Goal: Task Accomplishment & Management: Manage account settings

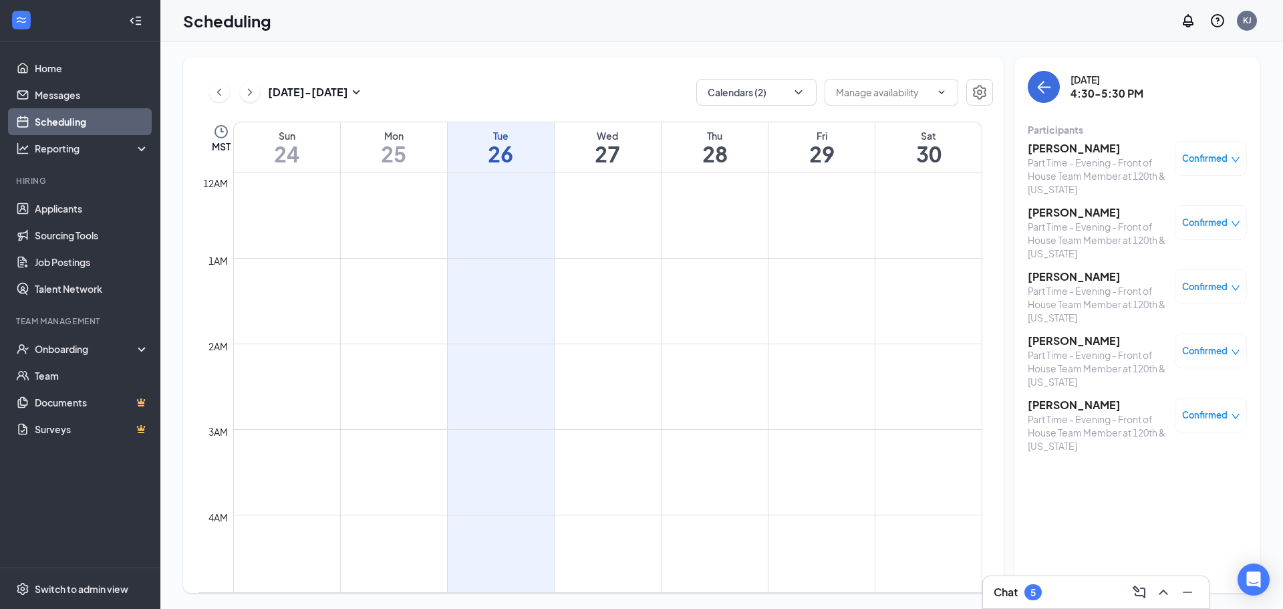
scroll to position [1191, 0]
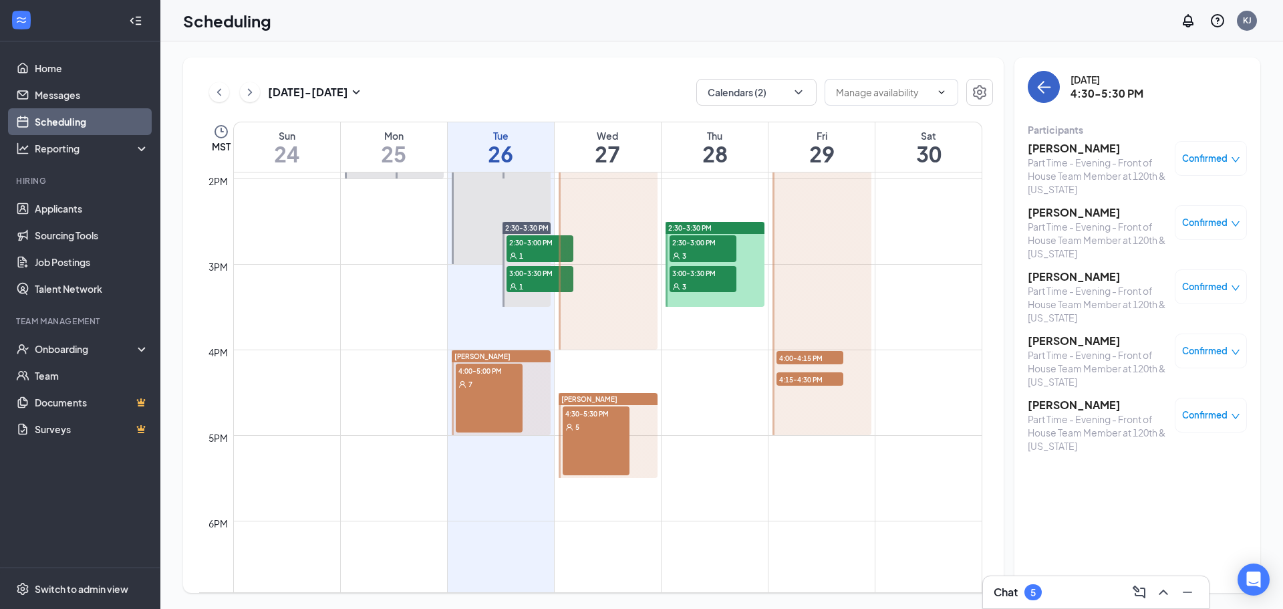
click at [1049, 84] on icon "ArrowLeft" at bounding box center [1043, 87] width 16 height 16
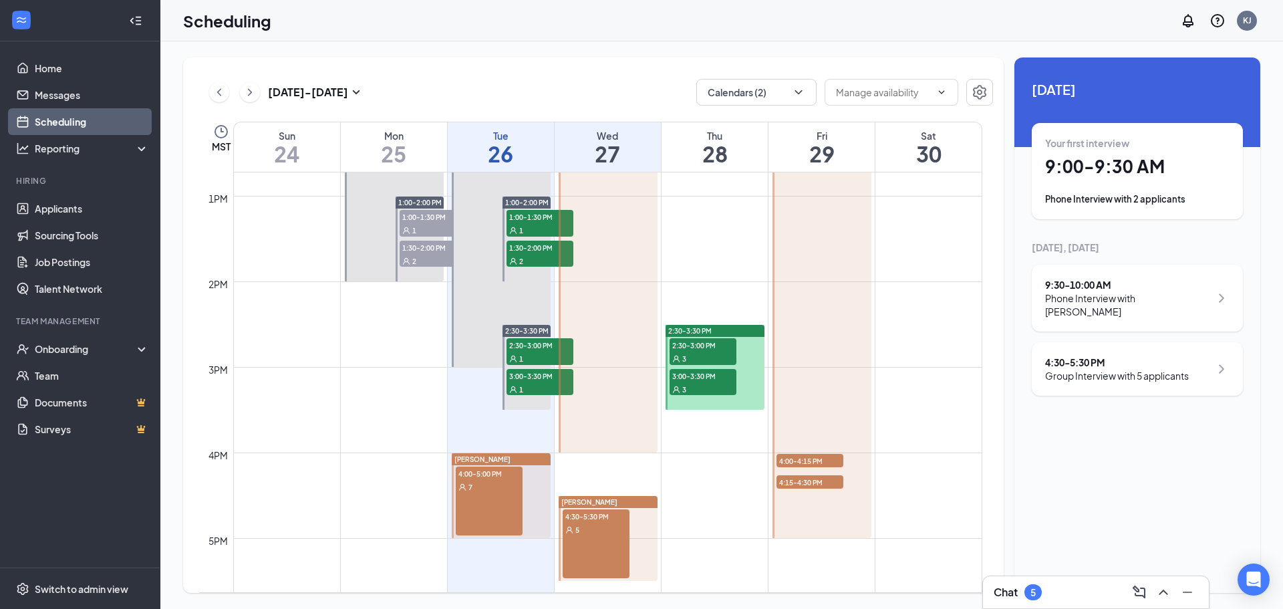
scroll to position [1057, 0]
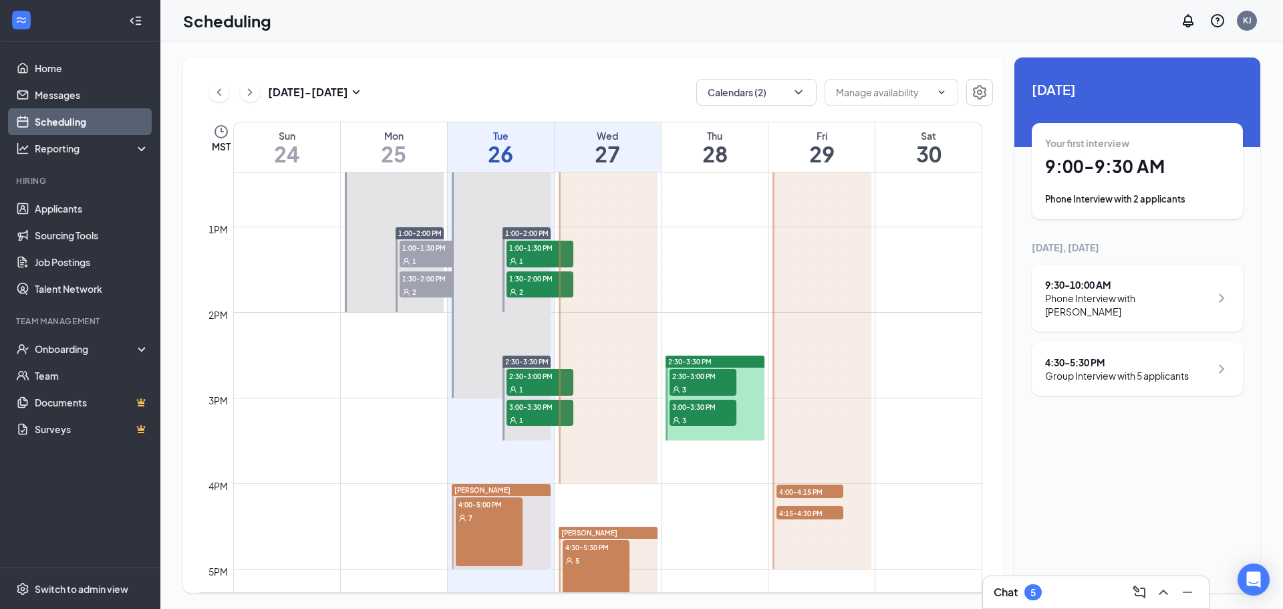
click at [816, 491] on span "4:00-4:15 PM" at bounding box center [809, 490] width 67 height 13
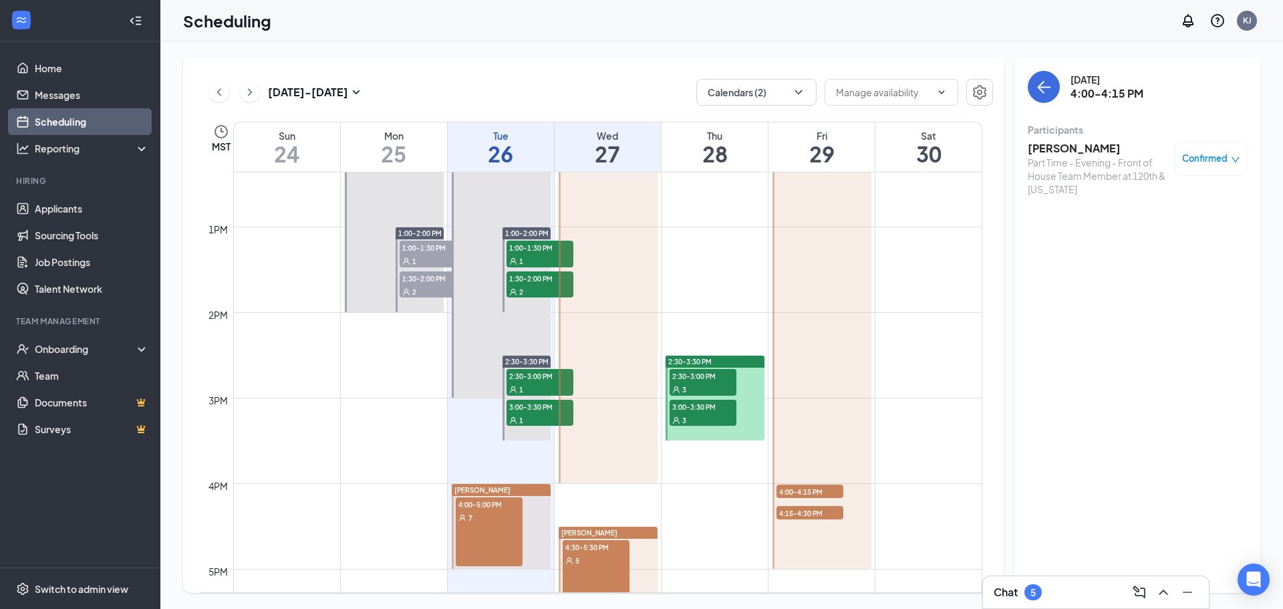
click at [820, 511] on span "4:15-4:30 PM" at bounding box center [809, 512] width 67 height 13
click at [1037, 586] on div "5" at bounding box center [1032, 592] width 17 height 16
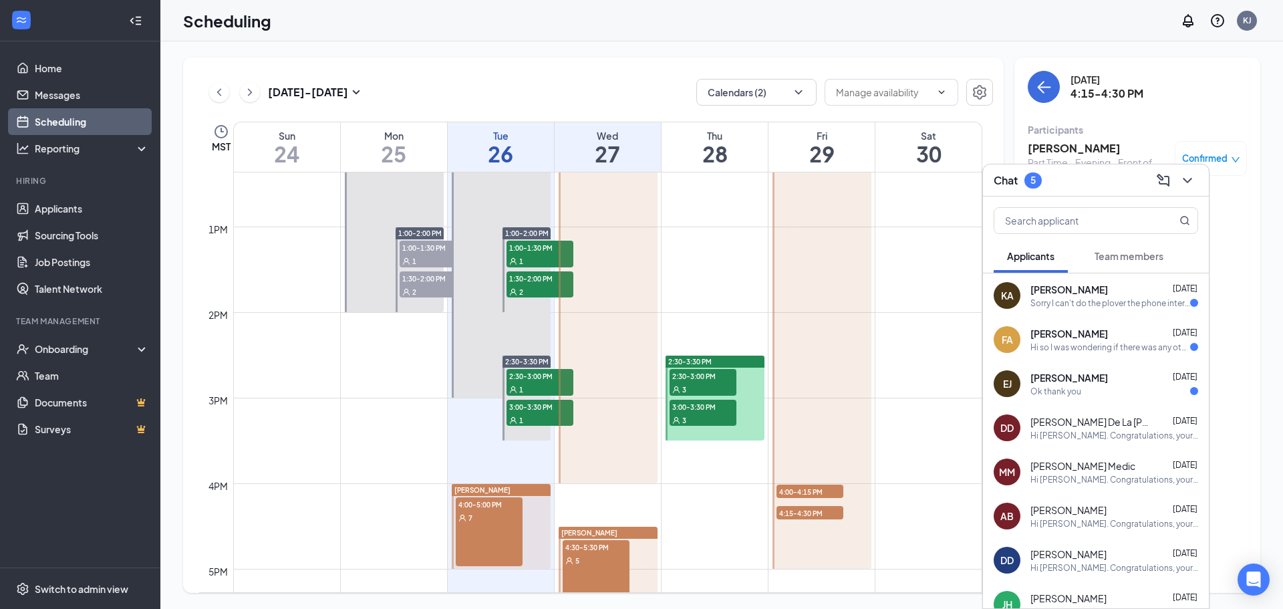
click at [1059, 299] on div "Sorry I can't do the plover the phone interview I will be in school" at bounding box center [1110, 302] width 160 height 11
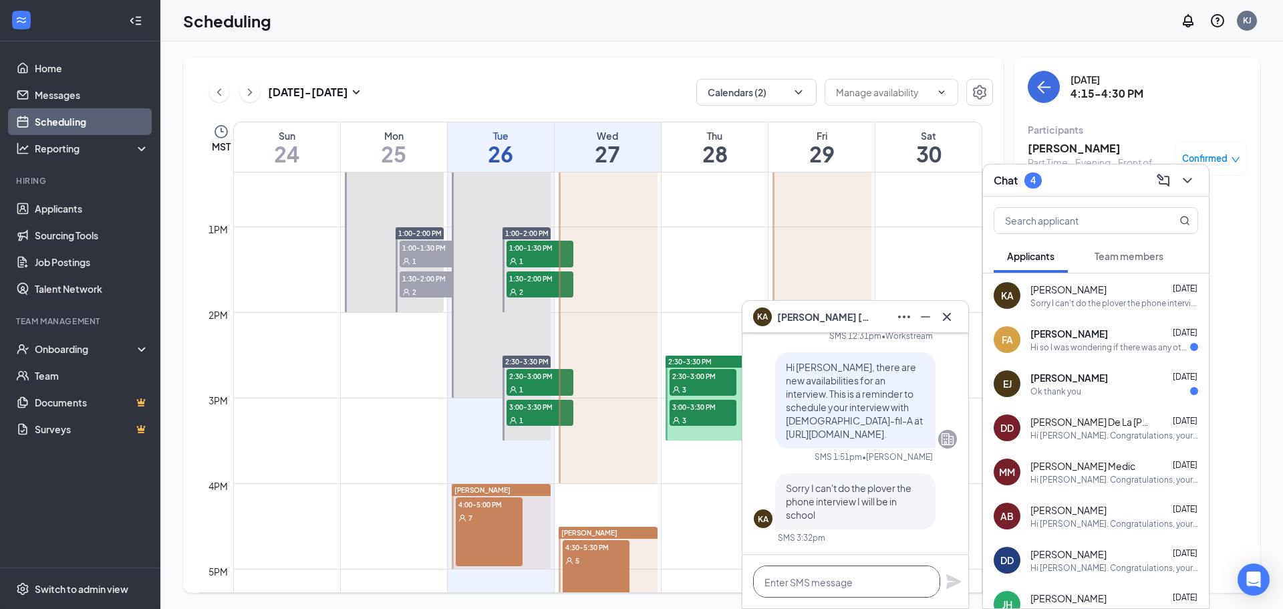
click at [844, 587] on textarea at bounding box center [846, 581] width 187 height 32
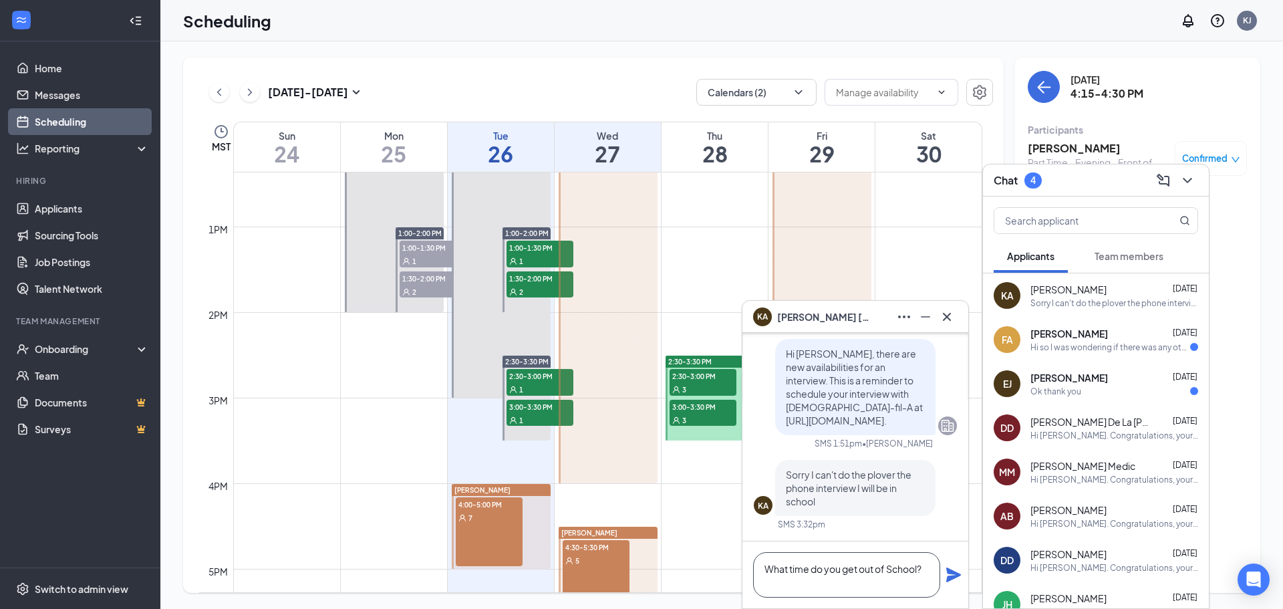
type textarea "What time do you get out of School?"
drag, startPoint x: 949, startPoint y: 571, endPoint x: 1061, endPoint y: 640, distance: 131.6
click at [1061, 608] on html "Home Messages Scheduling Reporting Hiring Applicants Sourcing Tools Job Posting…" at bounding box center [641, 304] width 1283 height 609
click at [955, 572] on icon "Plane" at bounding box center [953, 574] width 15 height 15
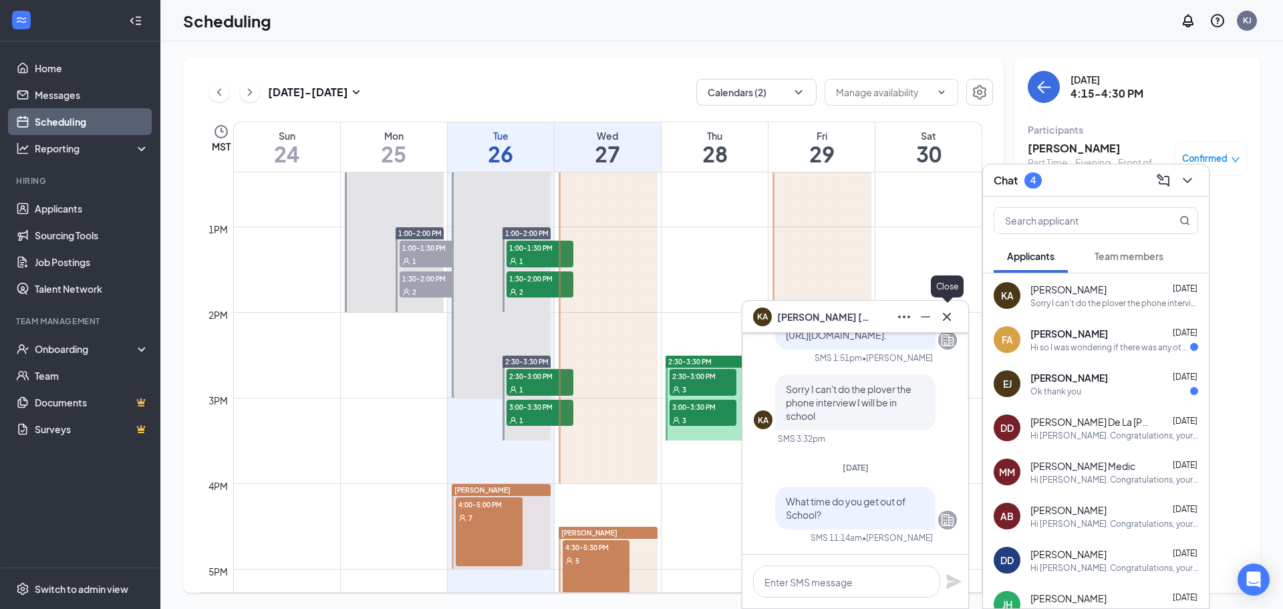
click at [943, 321] on icon "Cross" at bounding box center [947, 317] width 16 height 16
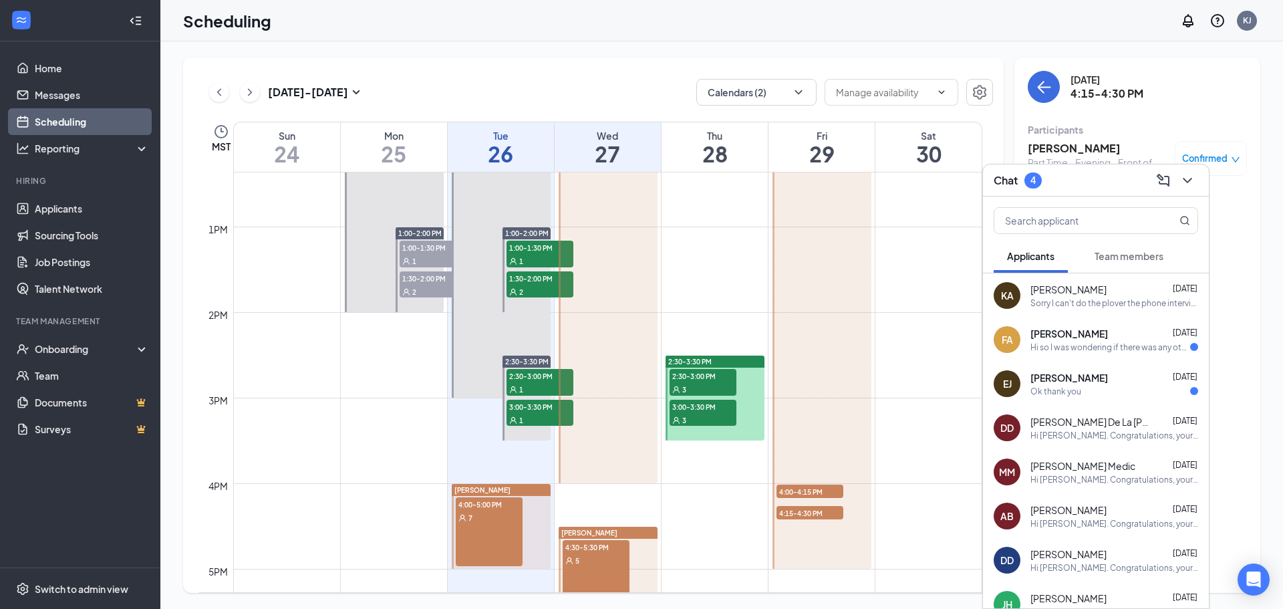
click at [1065, 391] on div "Ok thank you" at bounding box center [1055, 390] width 51 height 11
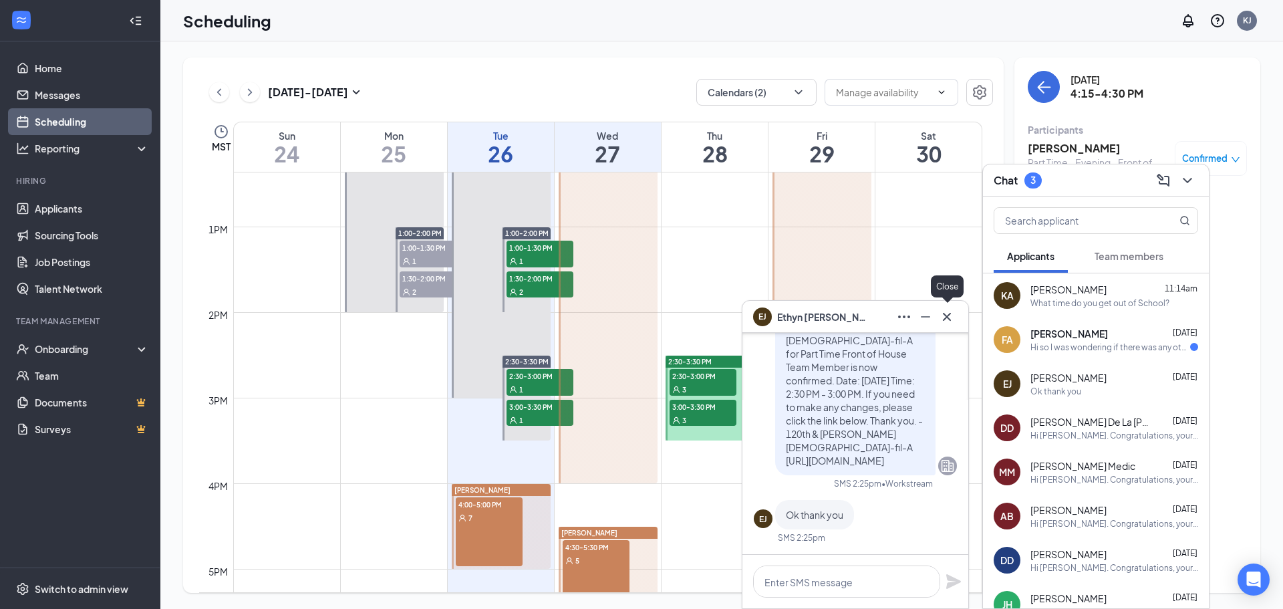
click at [944, 317] on icon "Cross" at bounding box center [947, 317] width 16 height 16
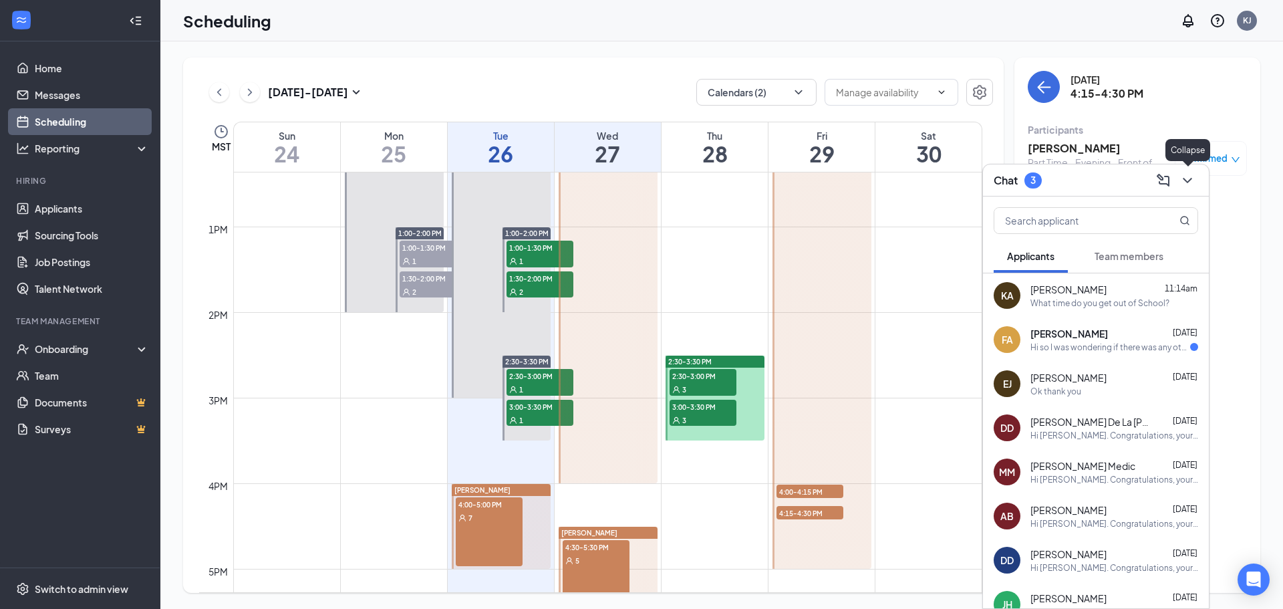
click at [1189, 182] on icon "ChevronDown" at bounding box center [1187, 180] width 16 height 16
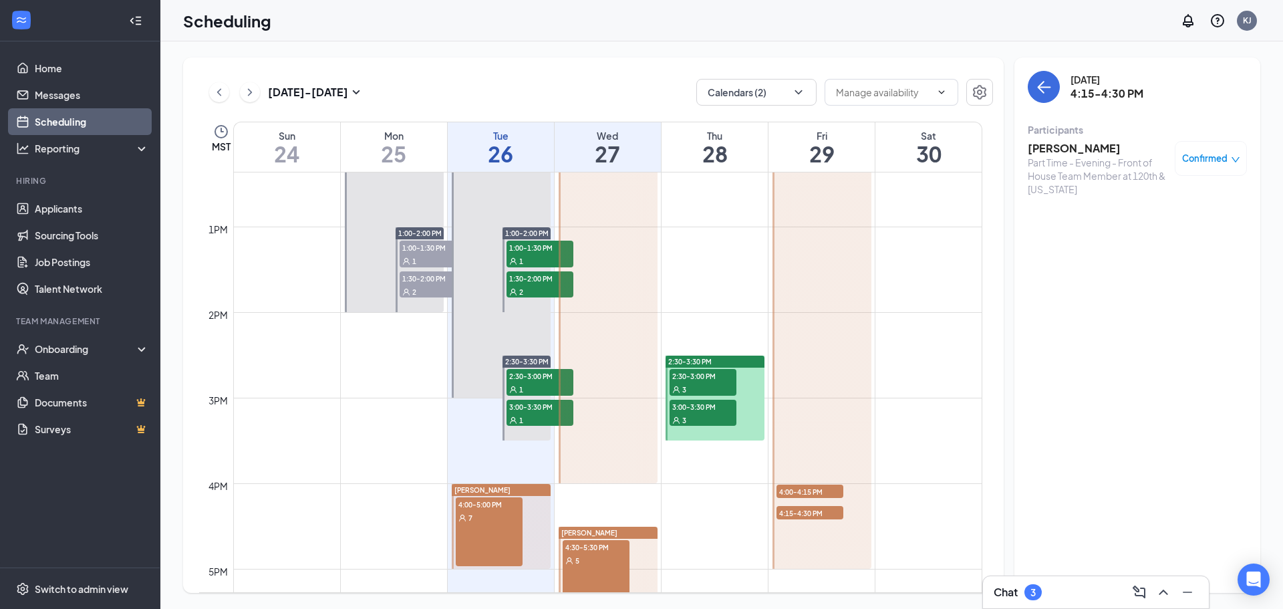
click at [1063, 598] on div "Chat 3" at bounding box center [1095, 591] width 204 height 21
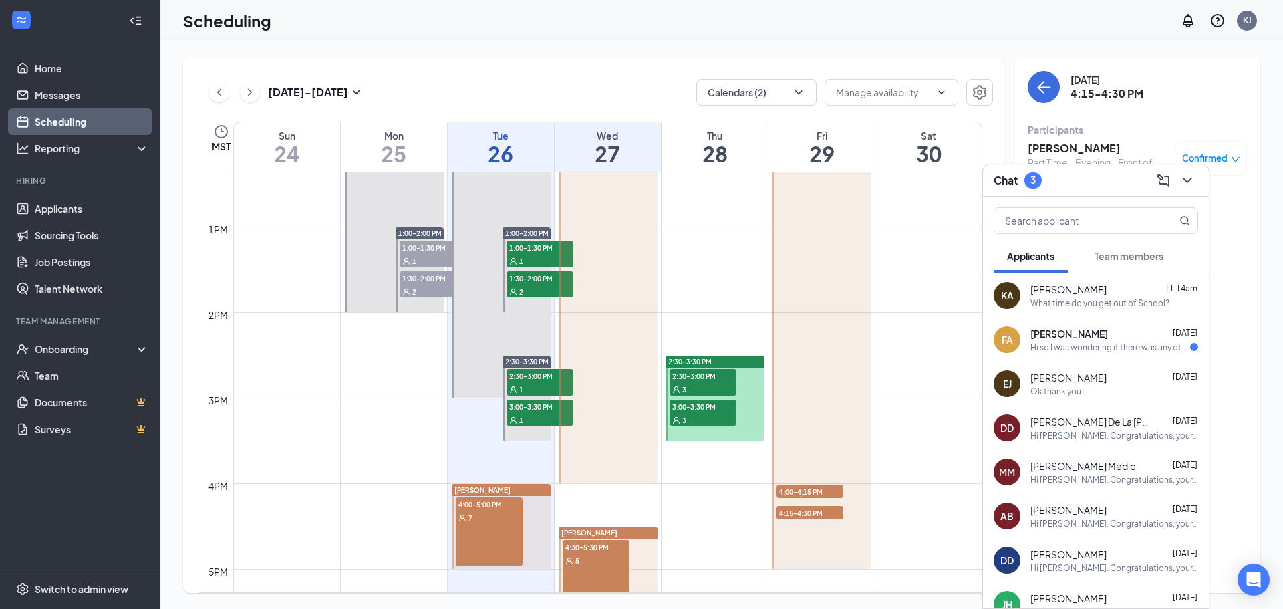
click at [1113, 257] on span "Team members" at bounding box center [1128, 256] width 69 height 12
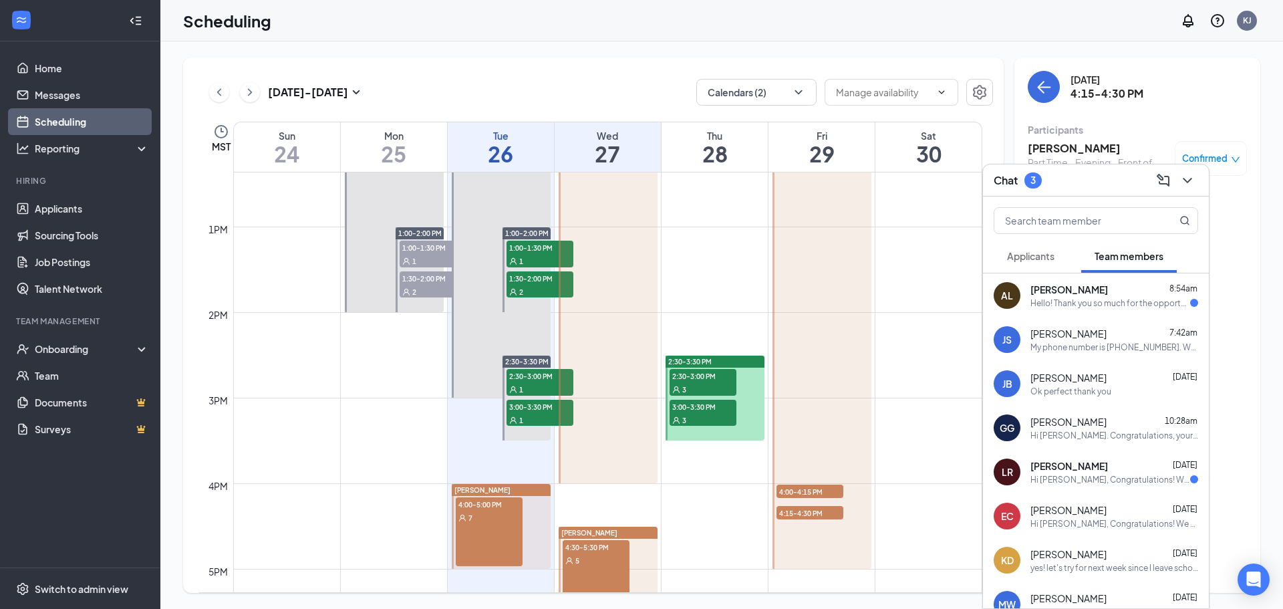
click at [1094, 477] on div "Hi [PERSON_NAME], Congratulations! We think you would be a great addition to ou…" at bounding box center [1110, 479] width 160 height 11
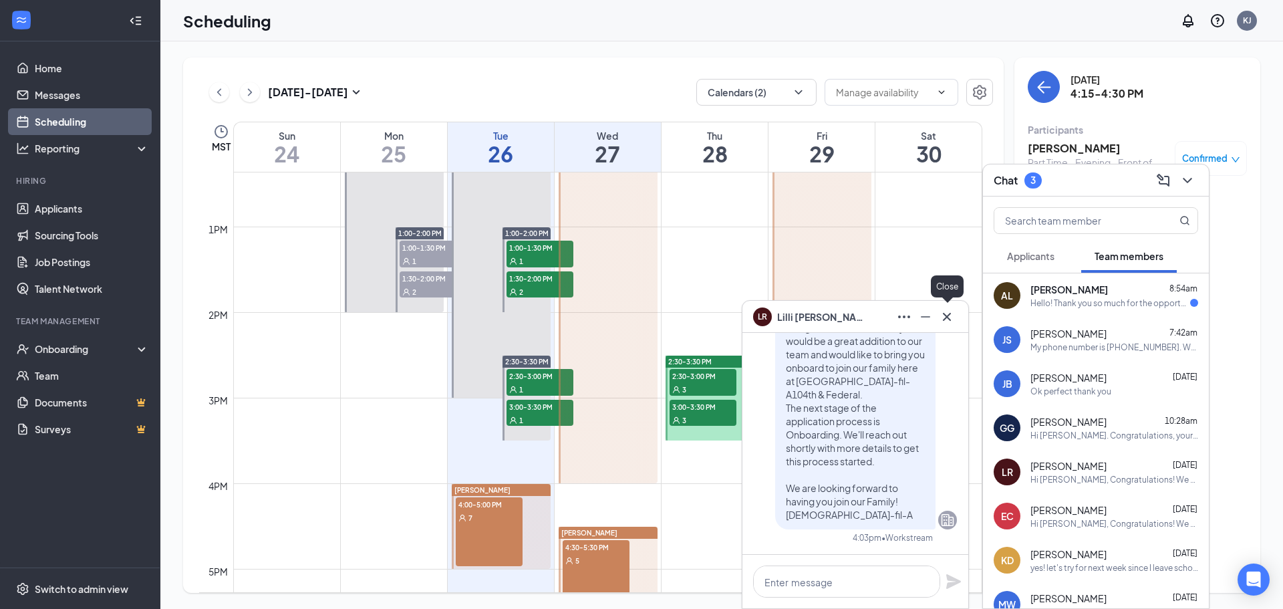
click at [943, 319] on icon "Cross" at bounding box center [947, 317] width 16 height 16
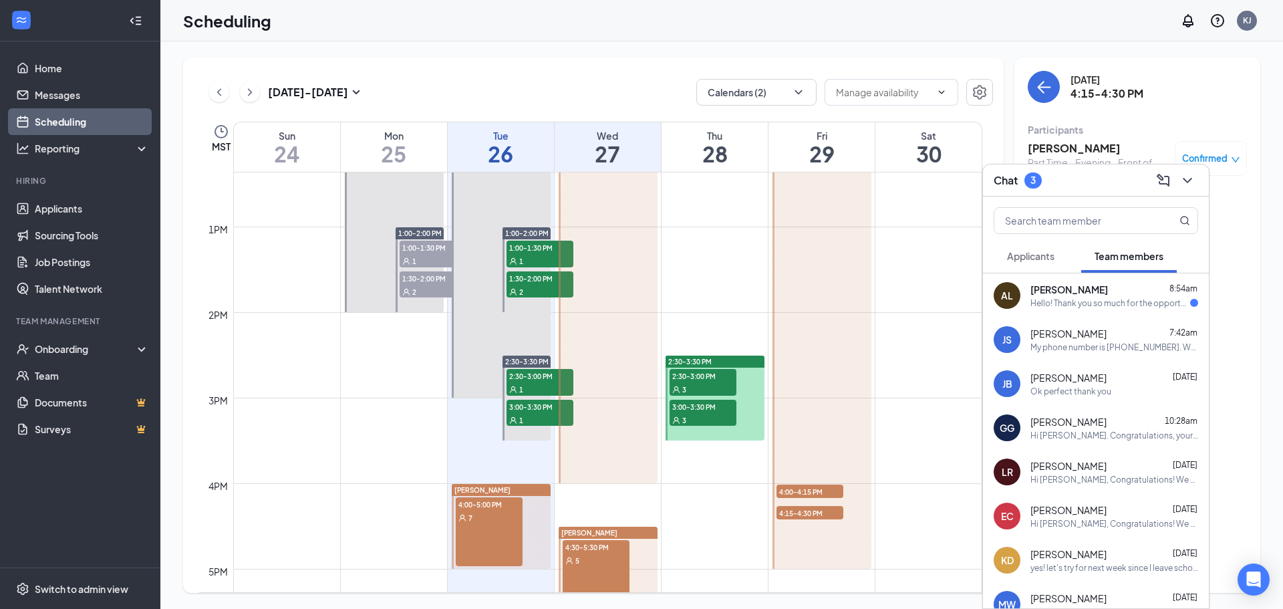
click at [1066, 293] on span "[PERSON_NAME]" at bounding box center [1068, 289] width 77 height 13
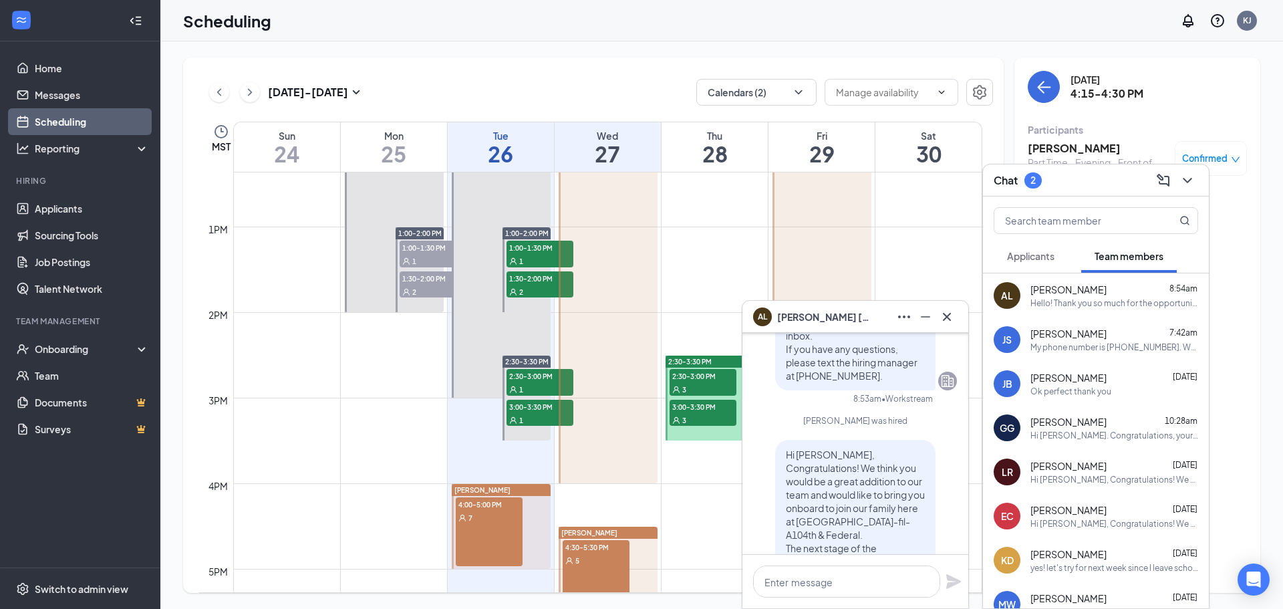
scroll to position [-334, 0]
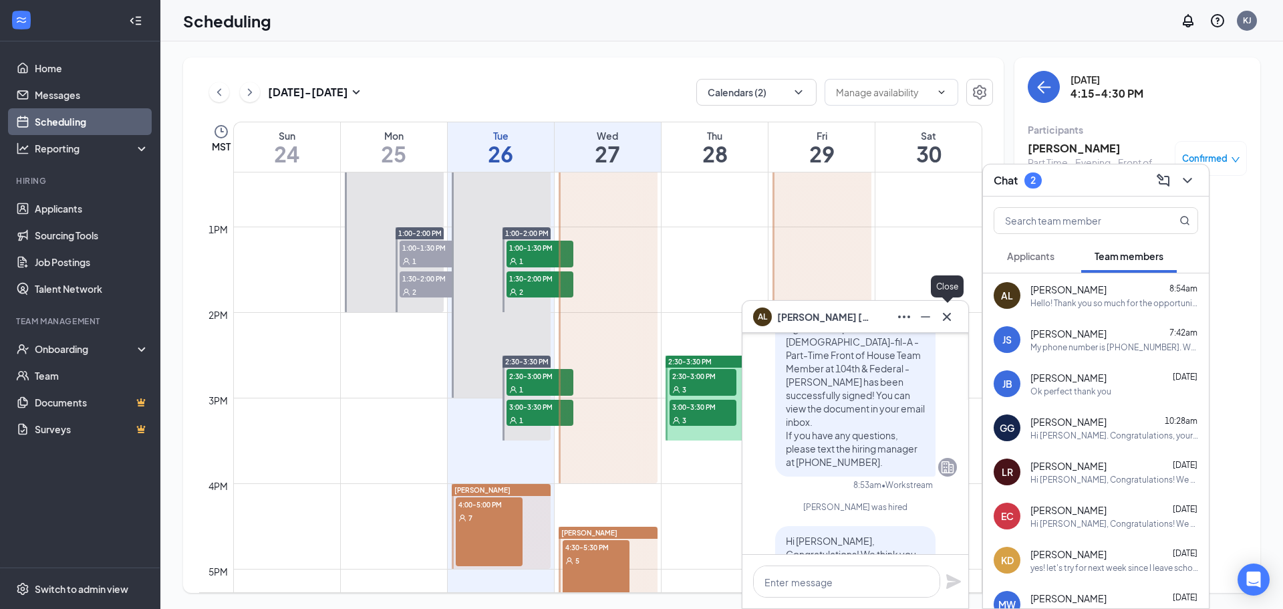
click at [953, 321] on icon "Cross" at bounding box center [947, 317] width 16 height 16
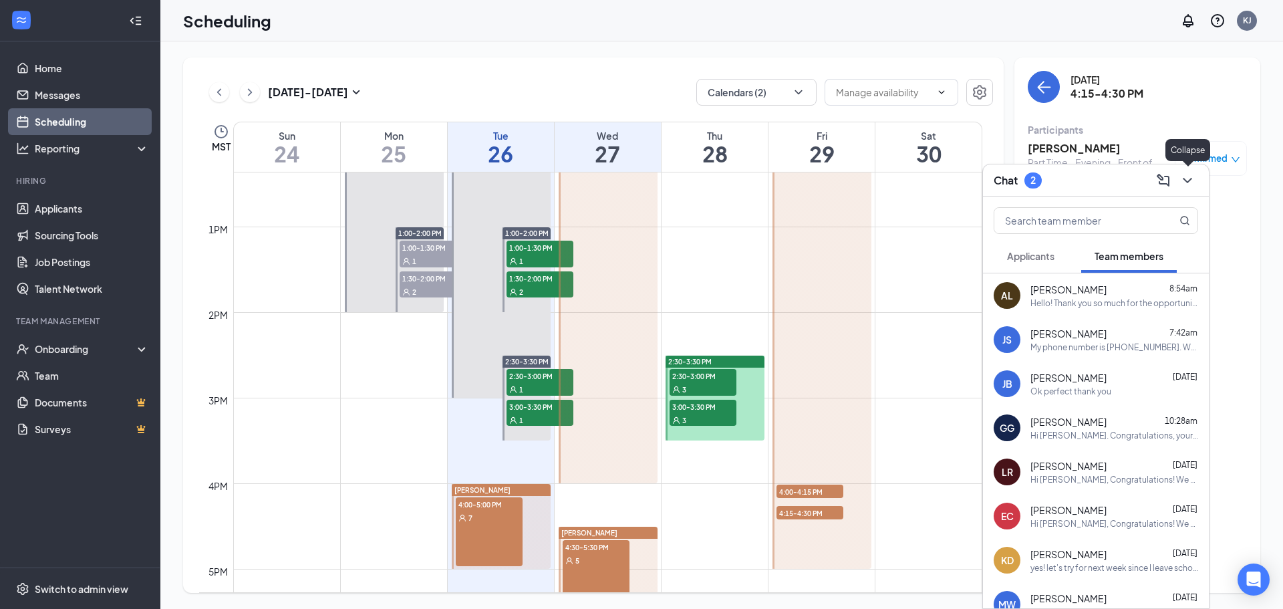
click at [1182, 174] on icon "ChevronDown" at bounding box center [1187, 180] width 16 height 16
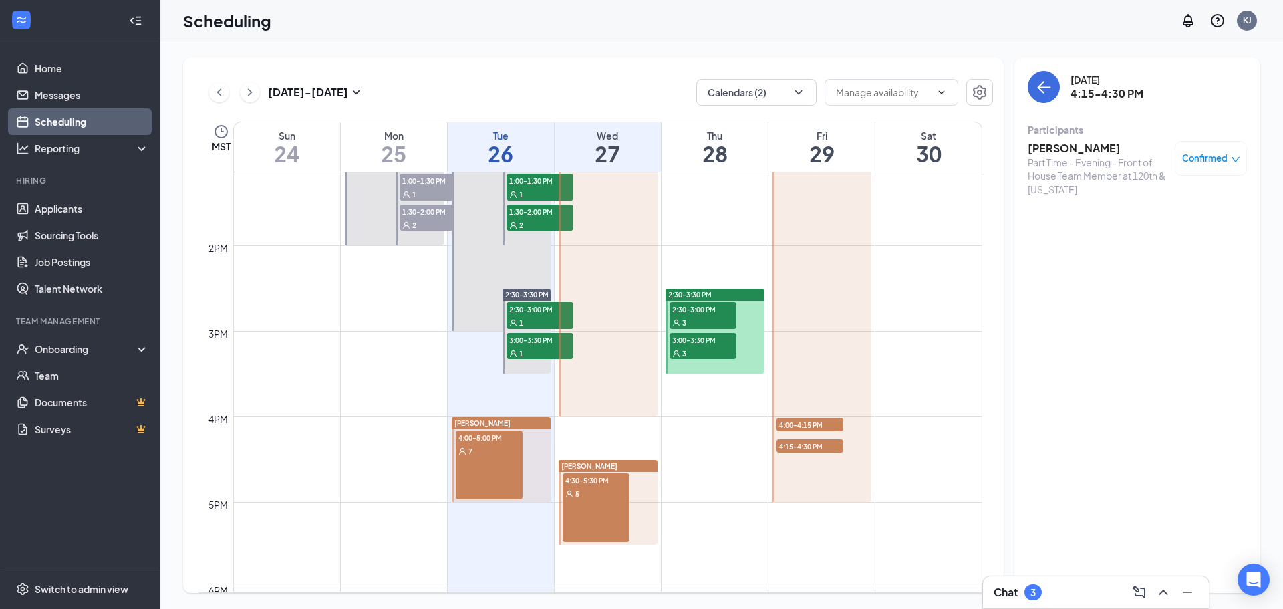
scroll to position [1191, 0]
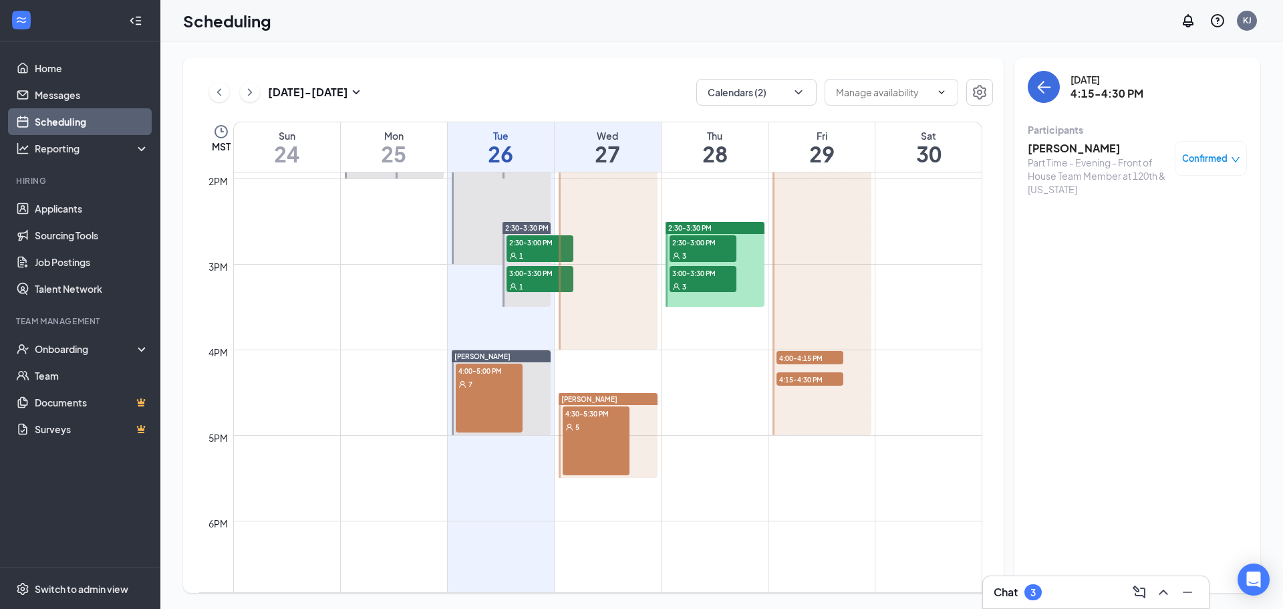
click at [802, 357] on span "4:00-4:15 PM" at bounding box center [809, 357] width 67 height 13
click at [1047, 152] on h3 "[PERSON_NAME]" at bounding box center [1097, 148] width 140 height 15
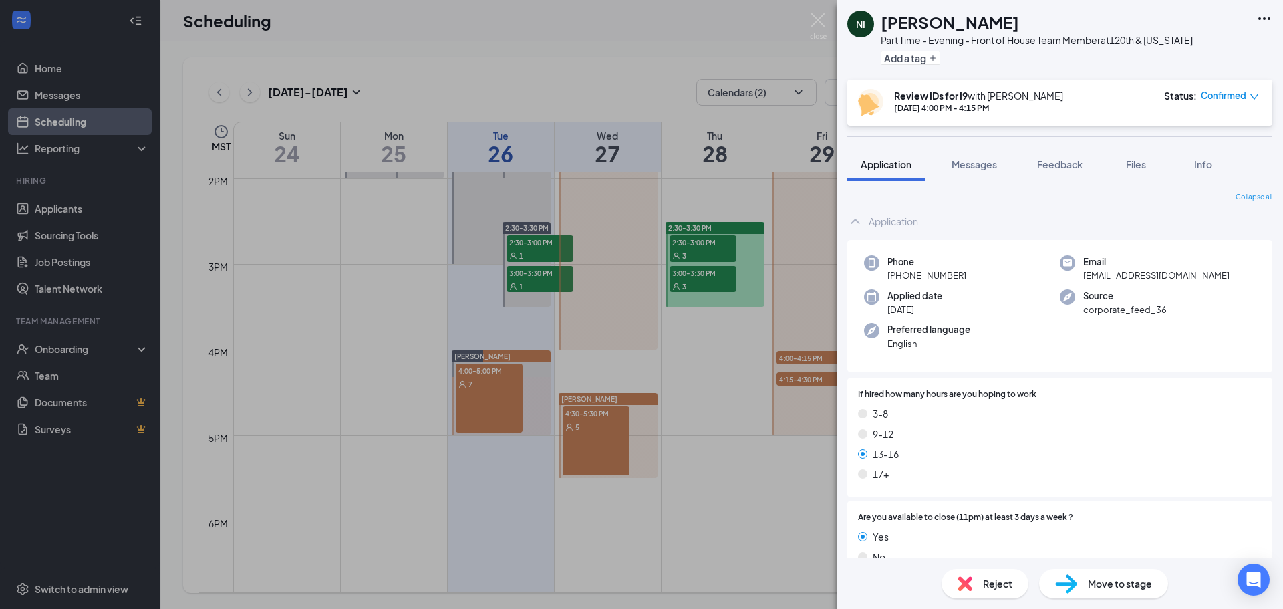
click at [464, 323] on div "NI [PERSON_NAME] Part Time - Evening - Front of House Team Member at 120th & [U…" at bounding box center [641, 304] width 1283 height 609
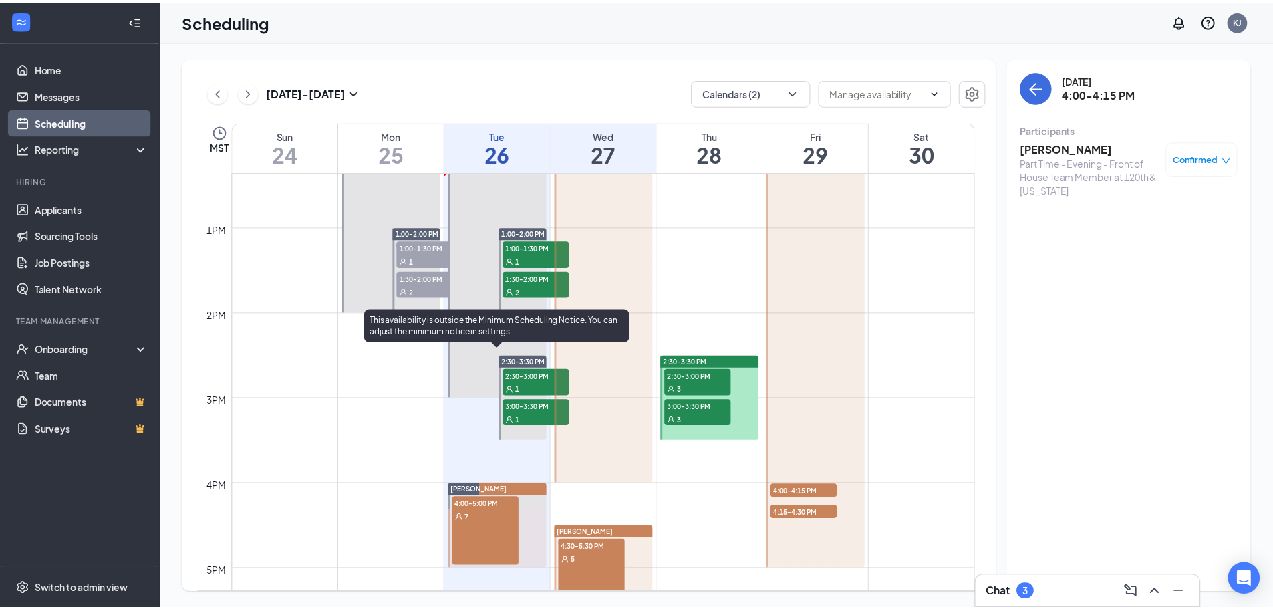
scroll to position [991, 0]
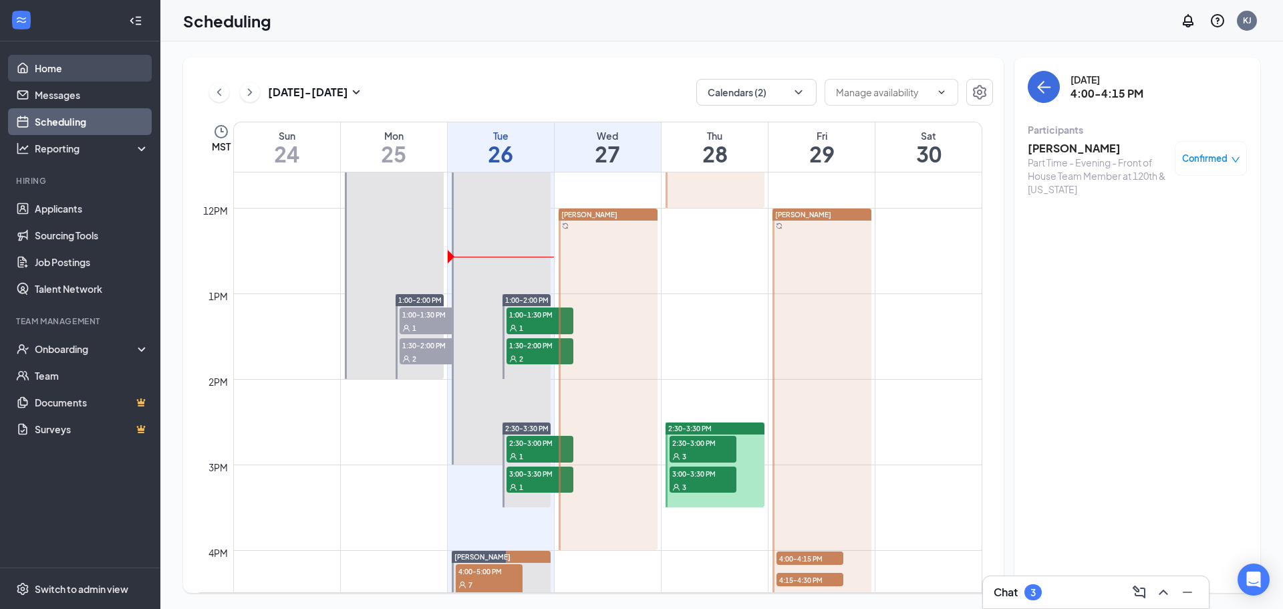
click at [54, 75] on link "Home" at bounding box center [92, 68] width 114 height 27
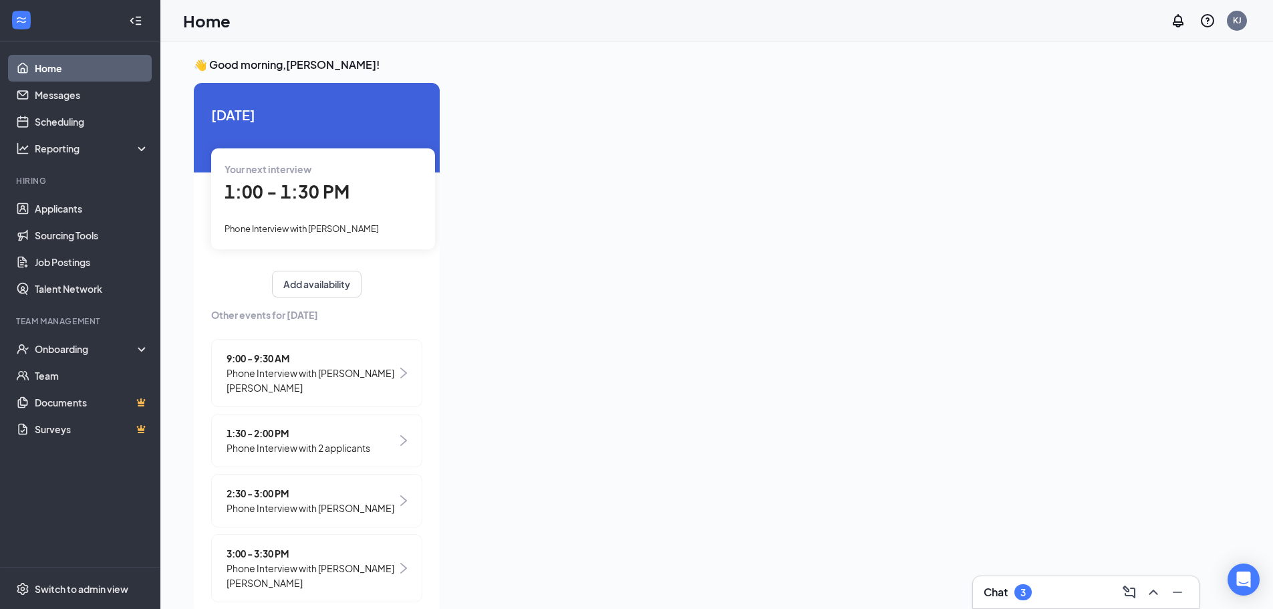
click at [297, 207] on div "Your next interview 1:00 - 1:30 PM Phone Interview with [PERSON_NAME]" at bounding box center [323, 198] width 224 height 100
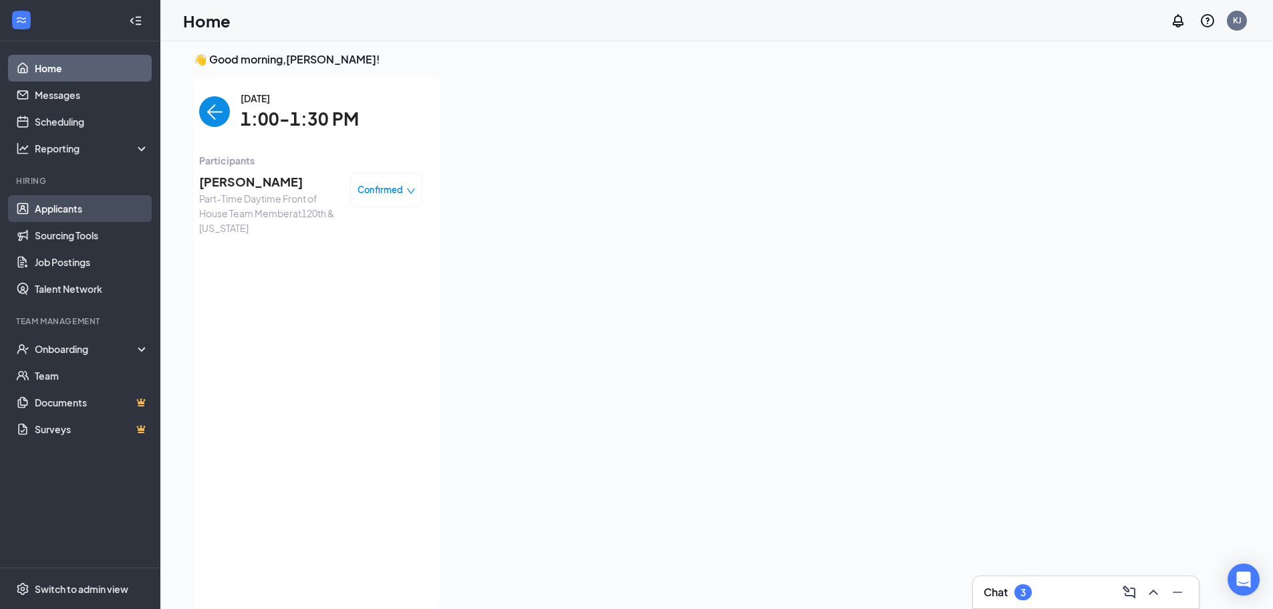
click at [104, 205] on link "Applicants" at bounding box center [92, 208] width 114 height 27
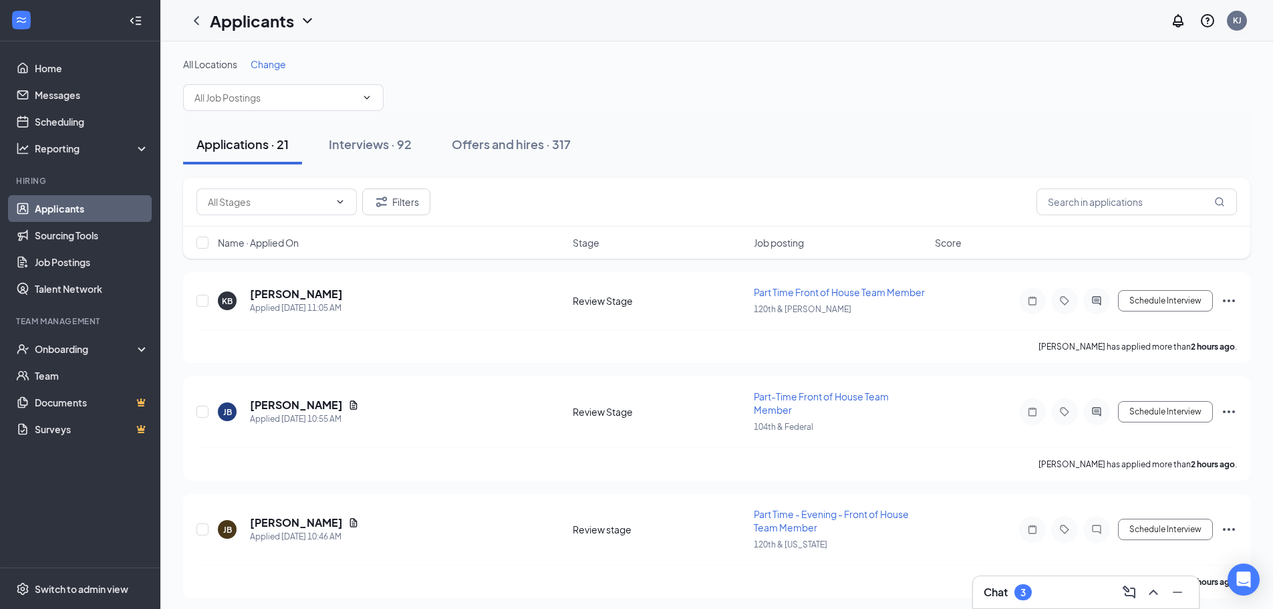
click at [273, 246] on span "Name · Applied On" at bounding box center [258, 242] width 81 height 13
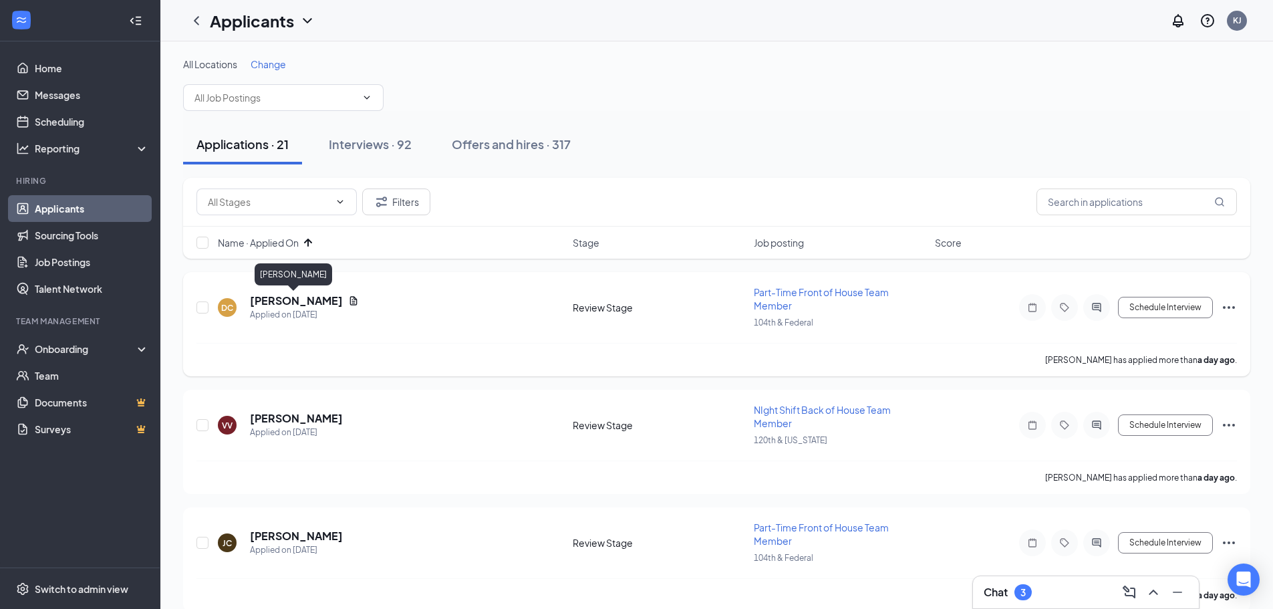
click at [309, 302] on h5 "[PERSON_NAME]" at bounding box center [296, 300] width 93 height 15
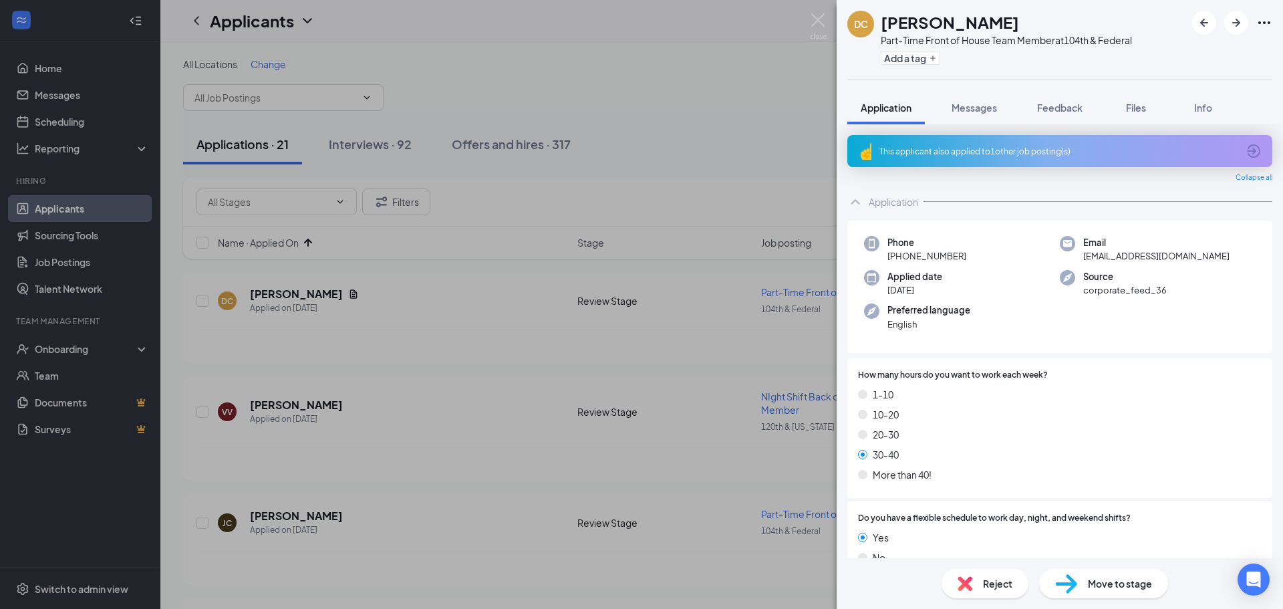
click at [1023, 156] on div "This applicant also applied to 1 other job posting(s)" at bounding box center [1058, 151] width 358 height 11
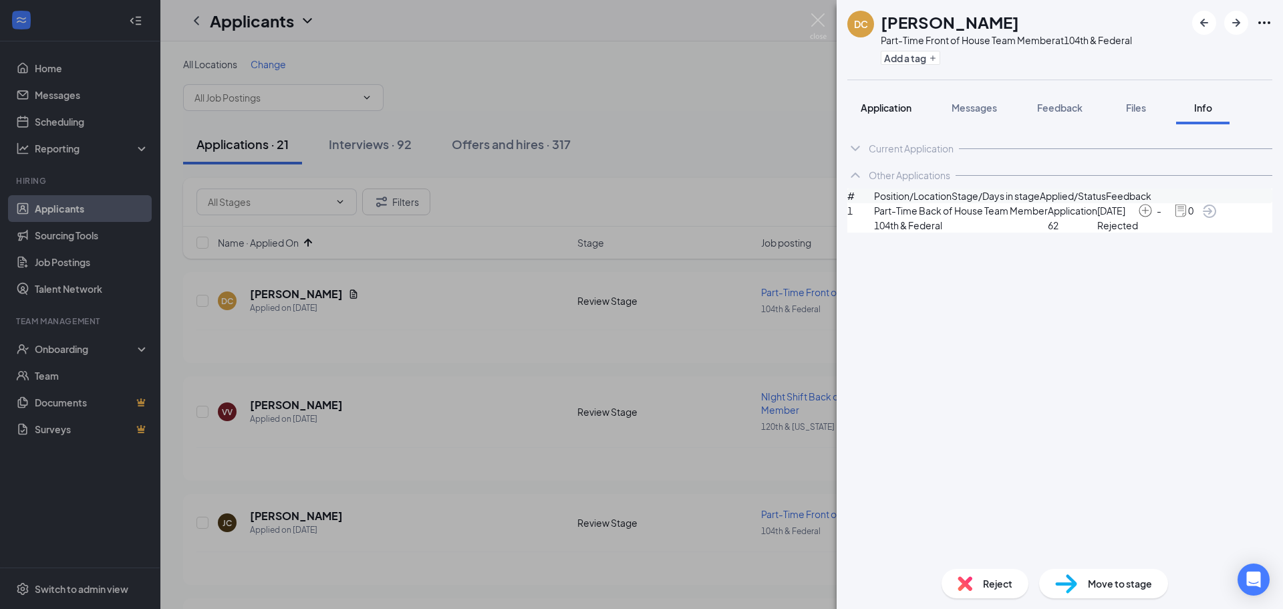
click at [893, 105] on span "Application" at bounding box center [885, 108] width 51 height 12
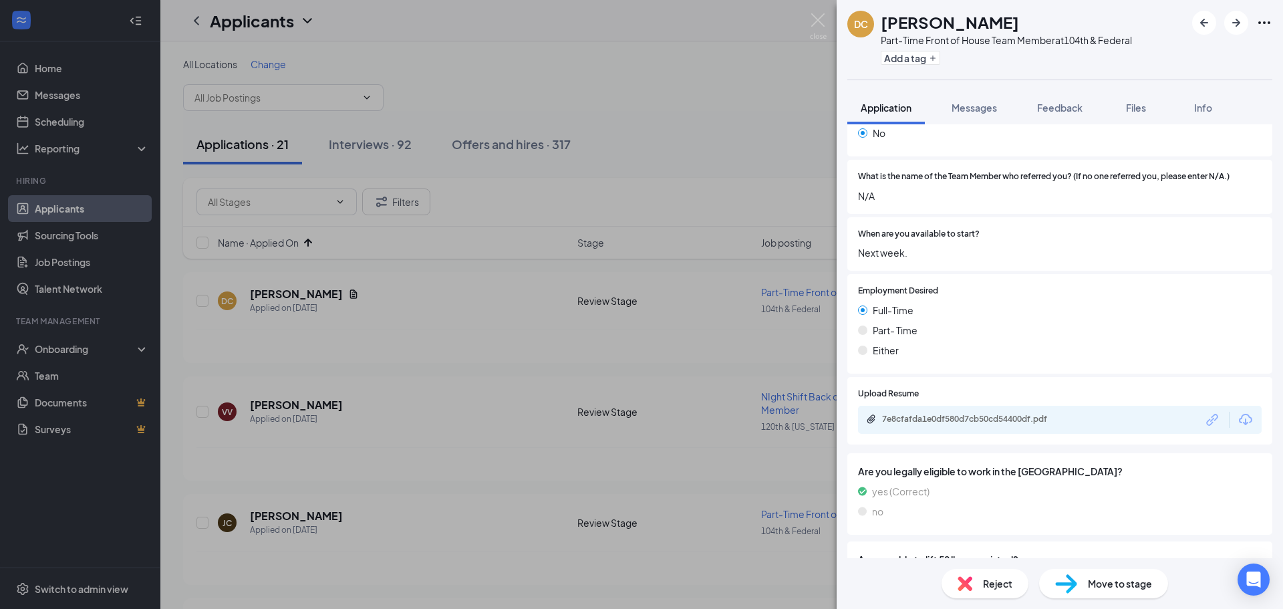
scroll to position [1870, 0]
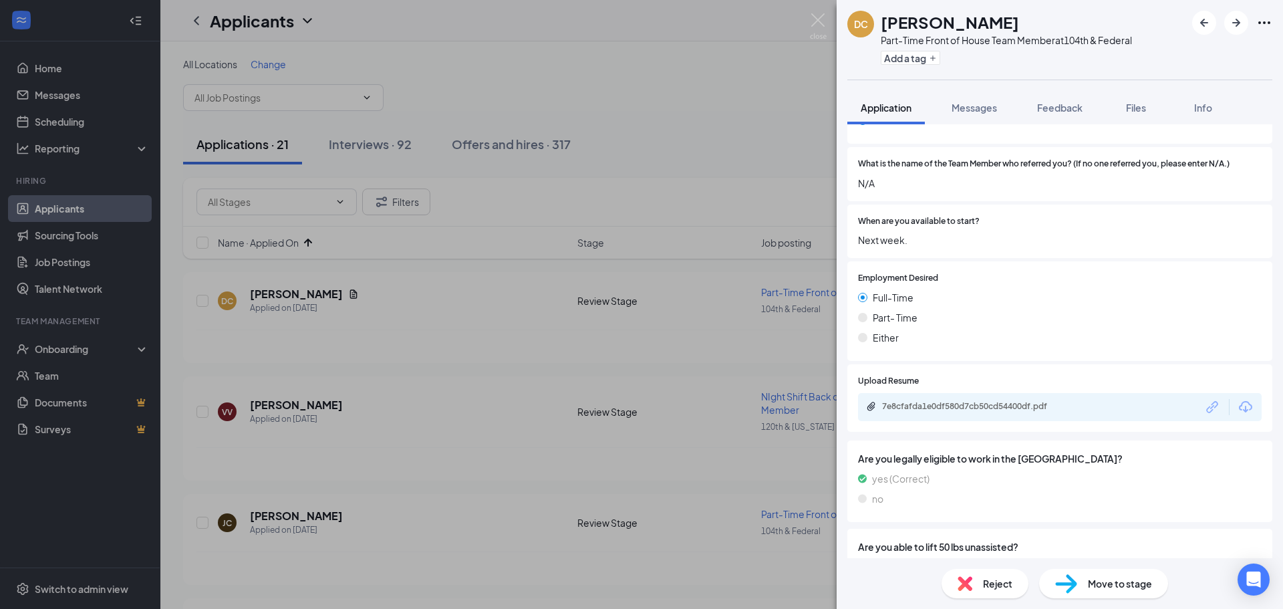
click at [1000, 401] on div "7e8cfafda1e0df580d7cb50cd54400df.pdf" at bounding box center [975, 406] width 187 height 11
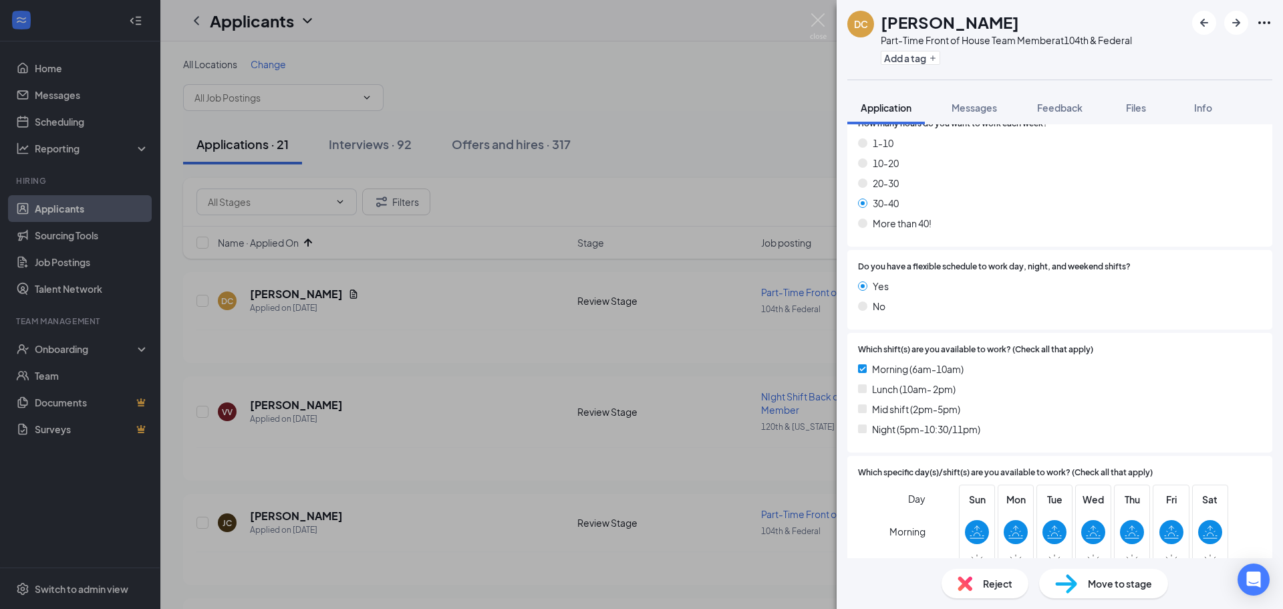
scroll to position [243, 0]
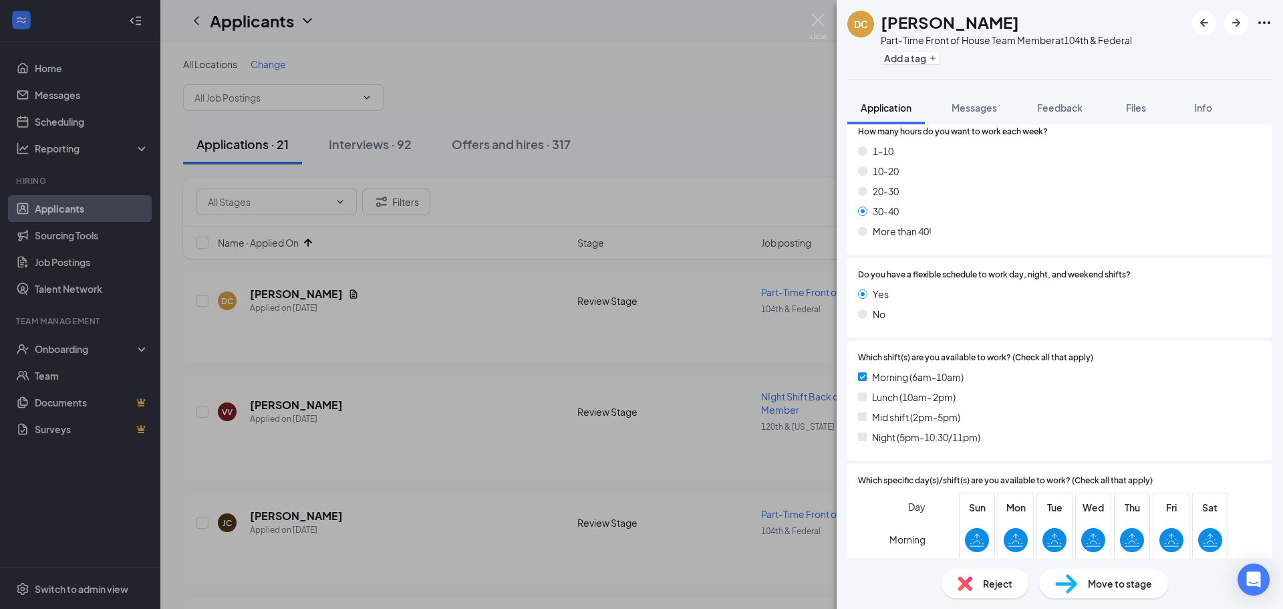
click at [1106, 591] on div "Move to stage" at bounding box center [1103, 582] width 129 height 29
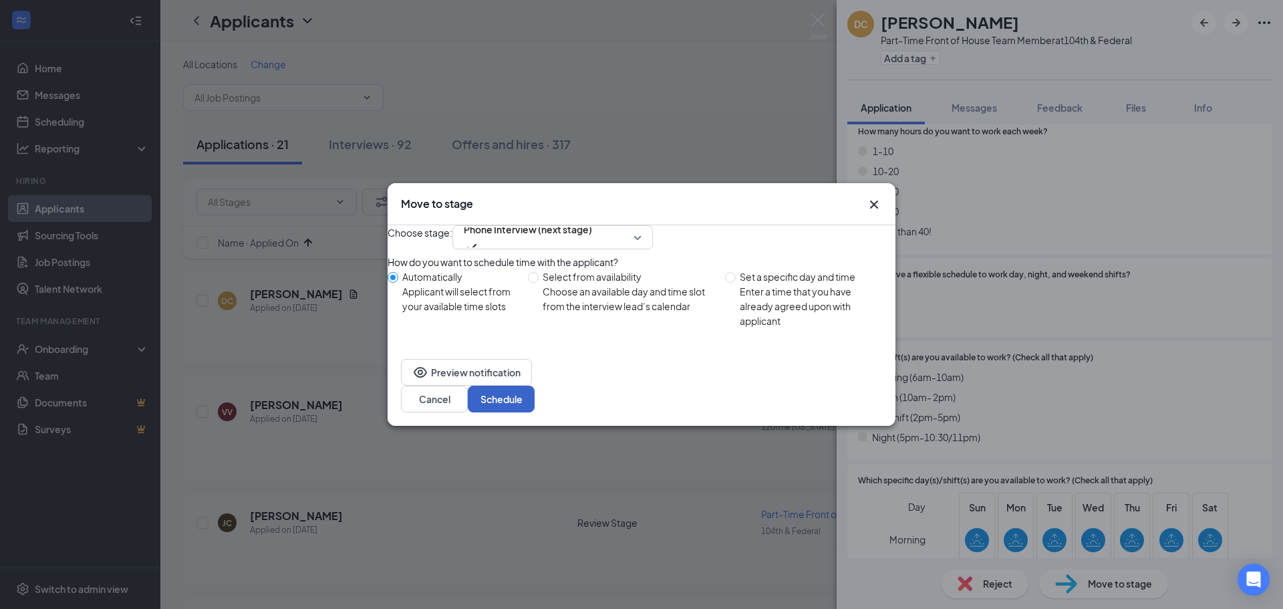
click at [534, 408] on button "Schedule" at bounding box center [501, 398] width 67 height 27
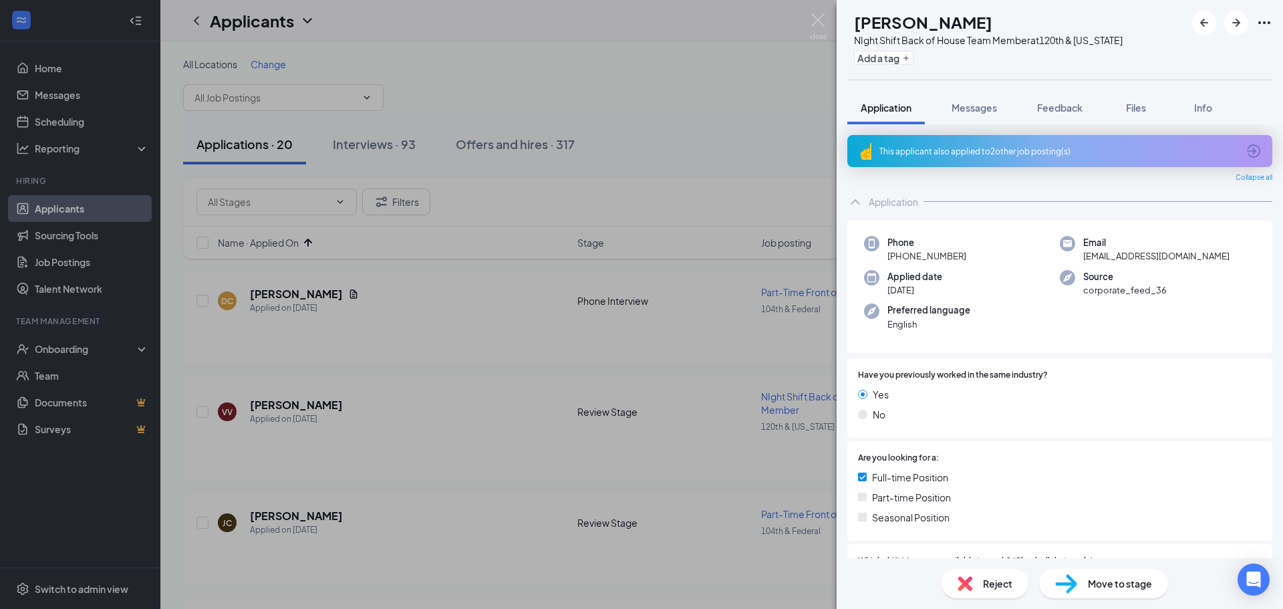
click at [67, 74] on div "VV [PERSON_NAME] NIght Shift Back of House Team Member at 120th & [US_STATE] Ad…" at bounding box center [641, 304] width 1283 height 609
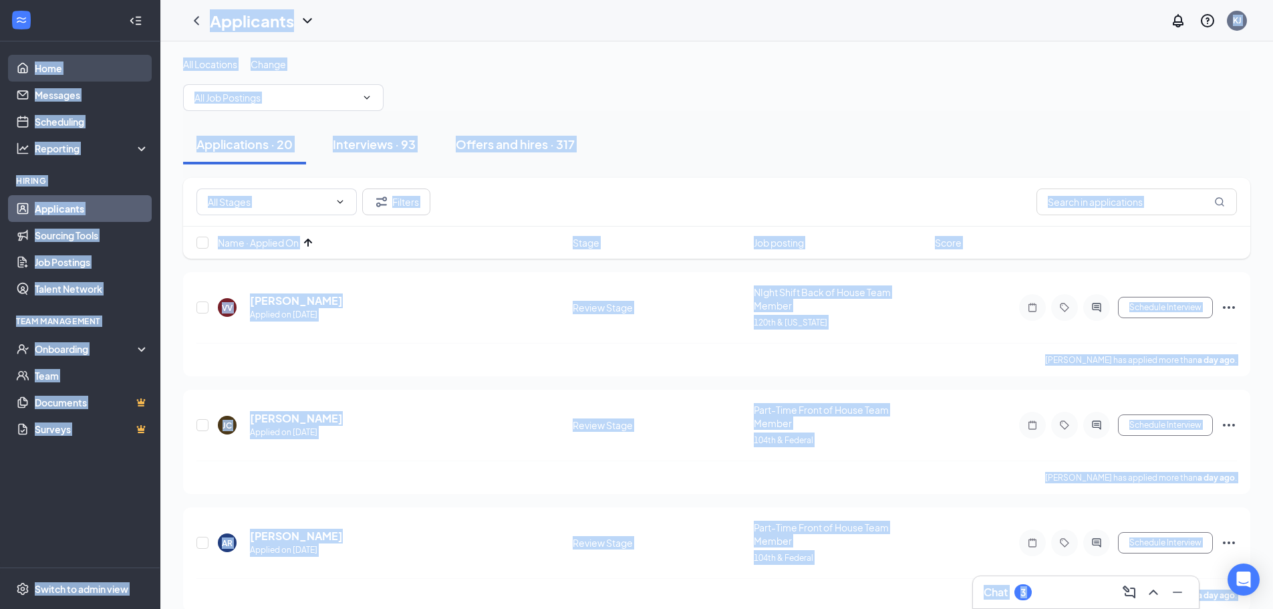
click at [60, 72] on link "Home" at bounding box center [92, 68] width 114 height 27
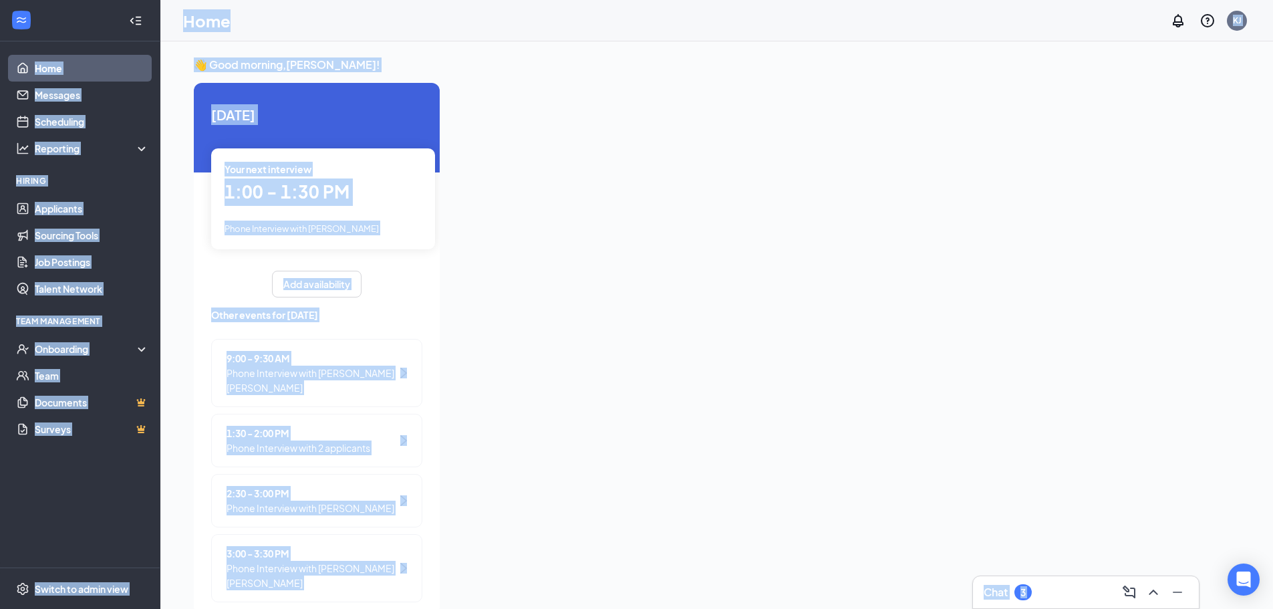
click at [311, 186] on span "1:00 - 1:30 PM" at bounding box center [286, 191] width 125 height 22
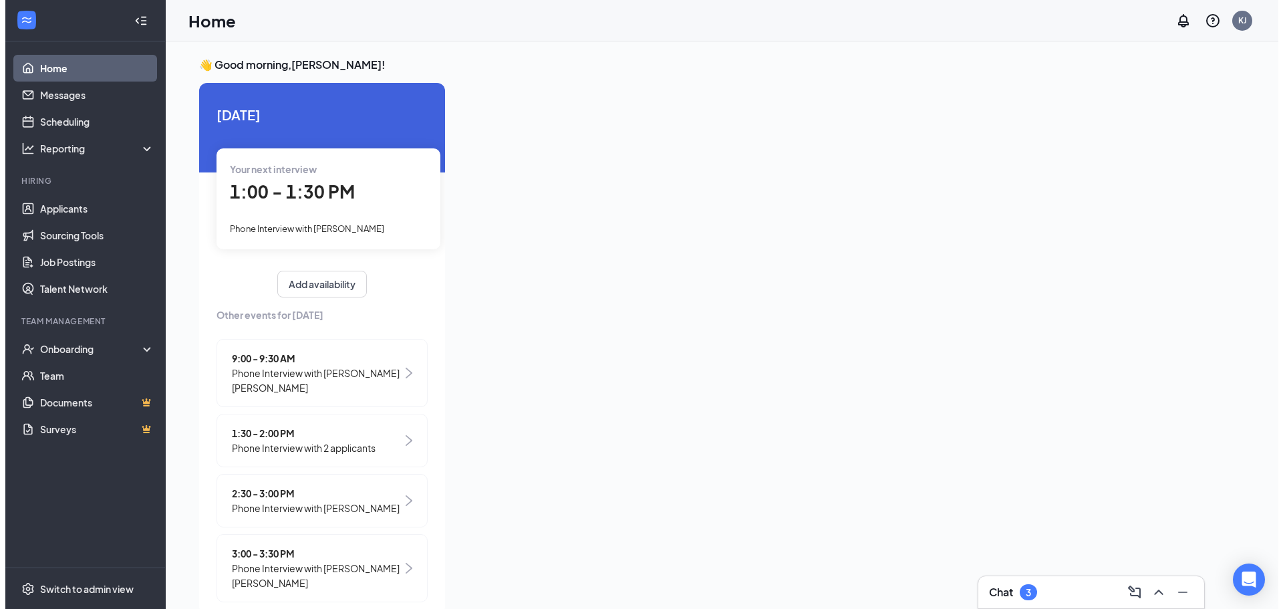
scroll to position [5, 0]
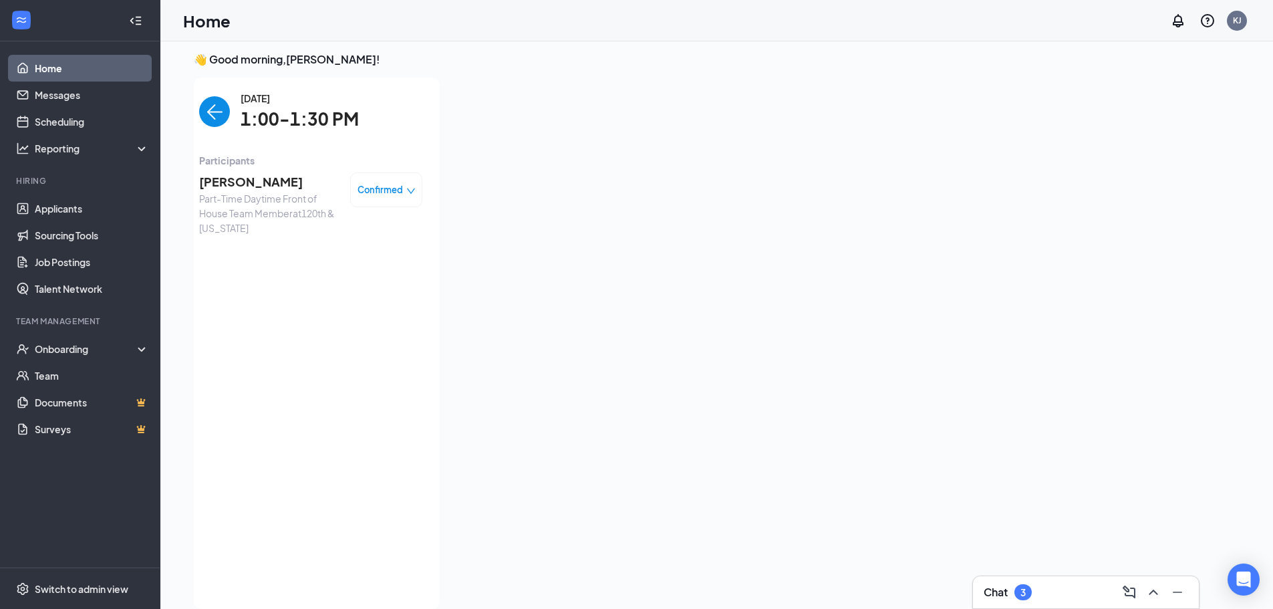
click at [238, 175] on span "[PERSON_NAME]" at bounding box center [269, 181] width 140 height 19
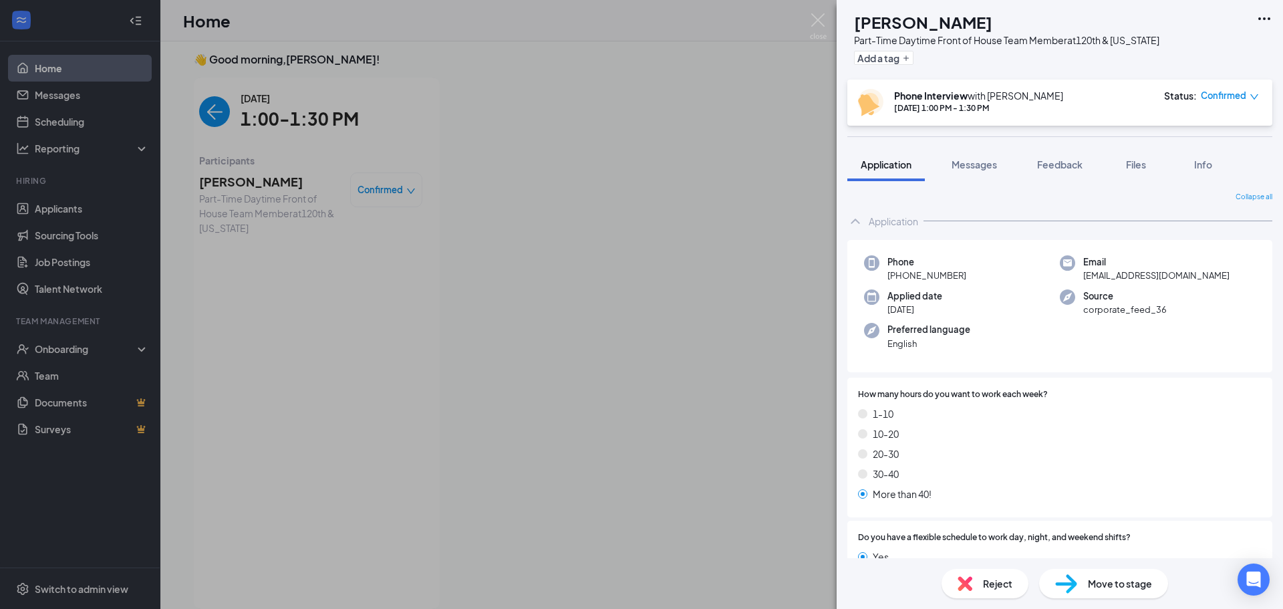
click at [924, 21] on h1 "[PERSON_NAME]" at bounding box center [923, 22] width 138 height 23
click at [1061, 167] on span "Feedback" at bounding box center [1059, 164] width 45 height 12
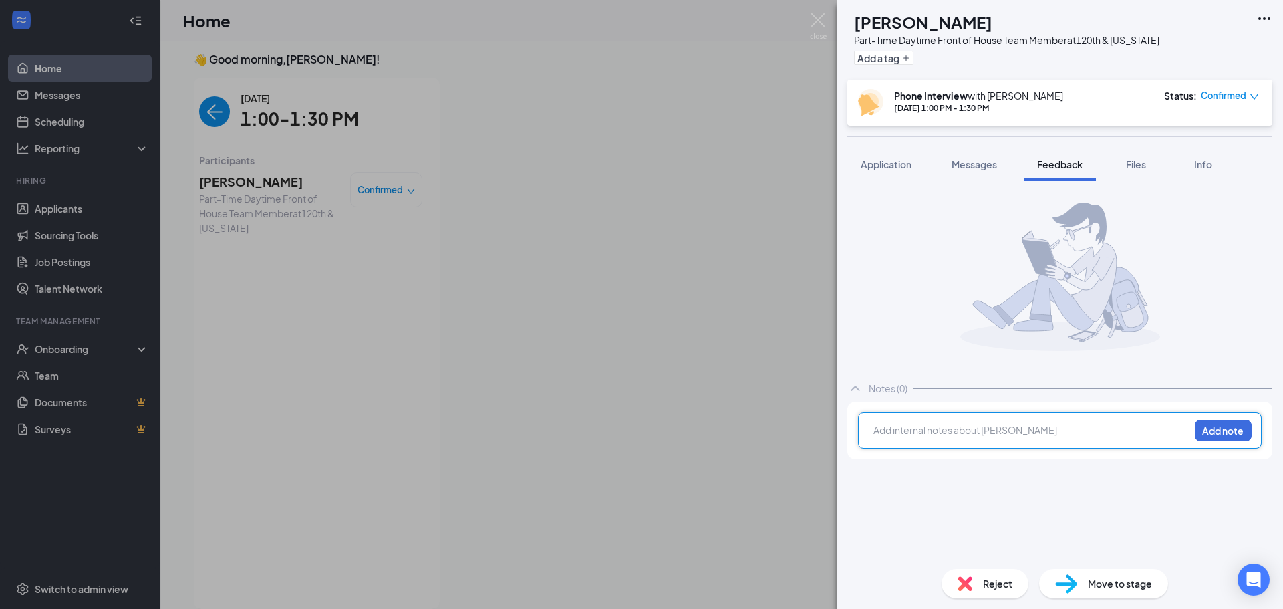
click at [1015, 429] on div at bounding box center [1031, 430] width 315 height 14
click at [1221, 419] on div "called twice sent to voicemail both times , rejecting Add note" at bounding box center [1059, 430] width 403 height 36
click at [1221, 421] on button "Add note" at bounding box center [1222, 430] width 57 height 21
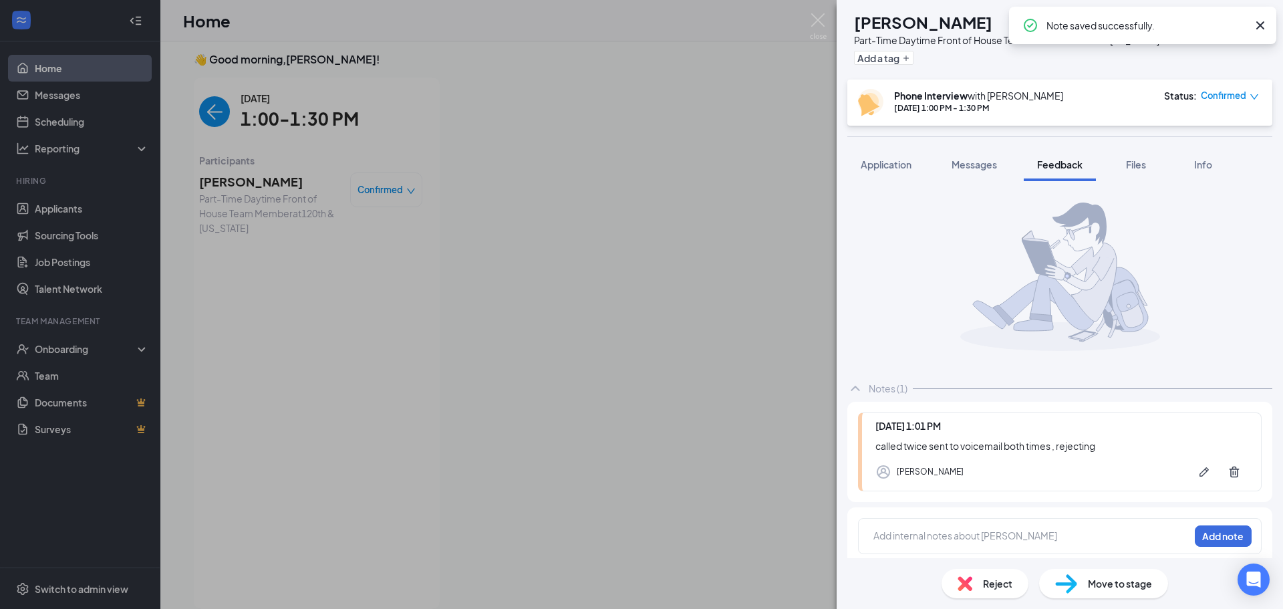
click at [973, 581] on div "Reject" at bounding box center [984, 582] width 87 height 29
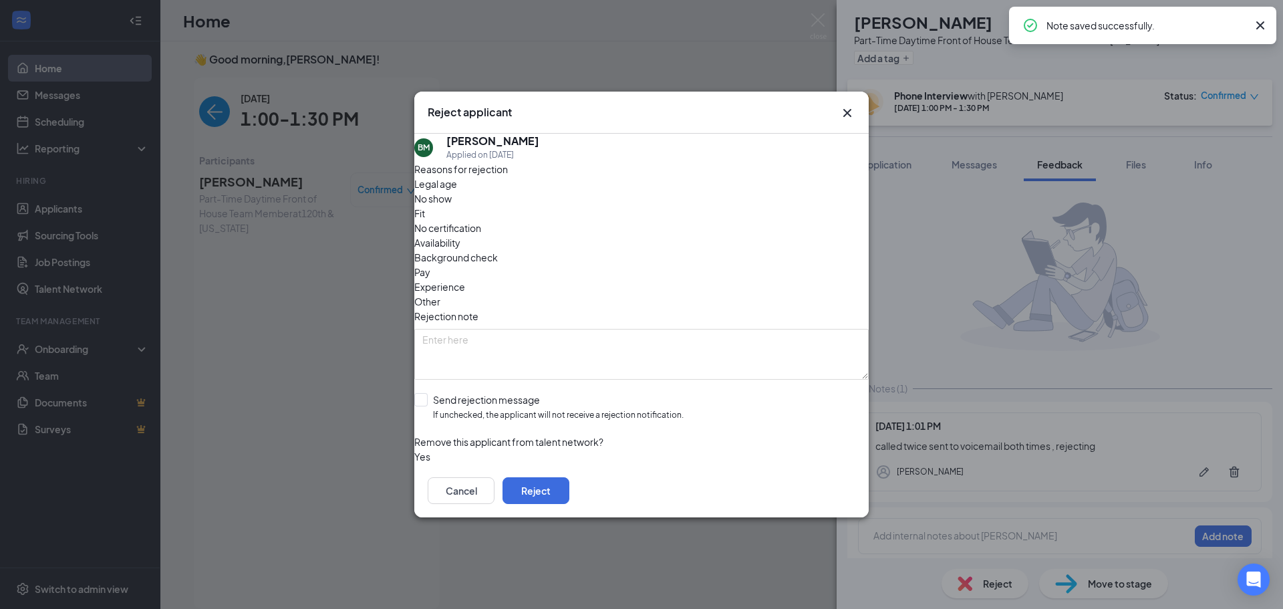
click at [452, 206] on span "No show" at bounding box center [432, 198] width 37 height 15
drag, startPoint x: 527, startPoint y: 376, endPoint x: 554, endPoint y: 384, distance: 28.5
click at [528, 393] on input "Send rejection message If unchecked, the applicant will not receive a rejection…" at bounding box center [548, 407] width 269 height 29
checkbox input "true"
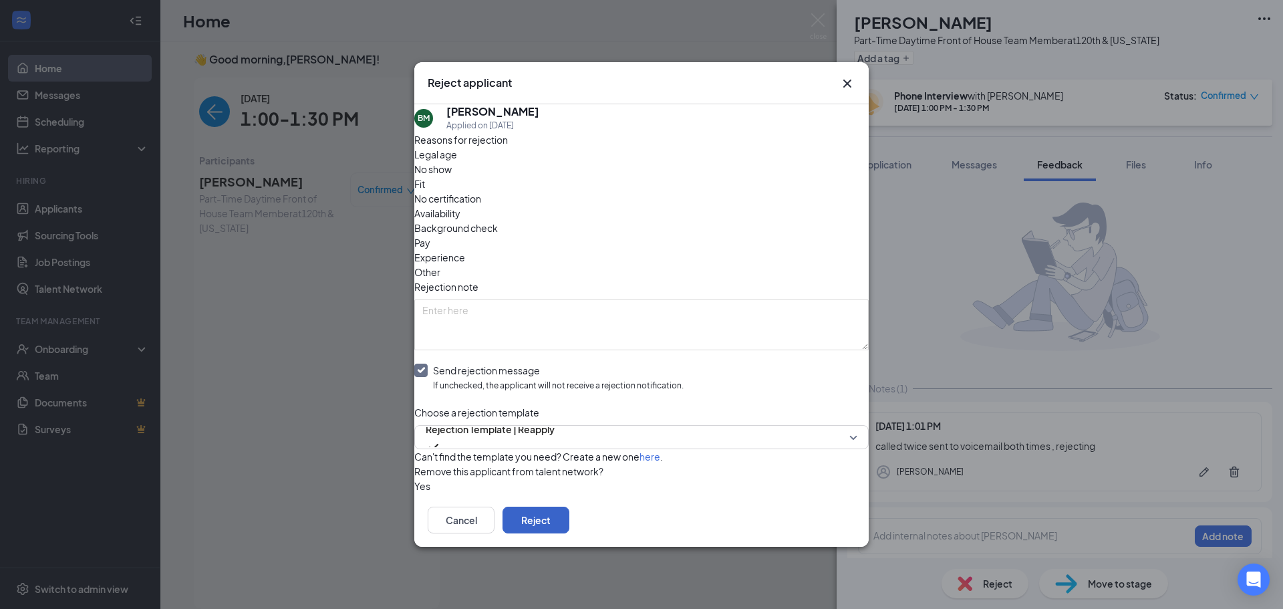
click at [569, 516] on button "Reject" at bounding box center [535, 519] width 67 height 27
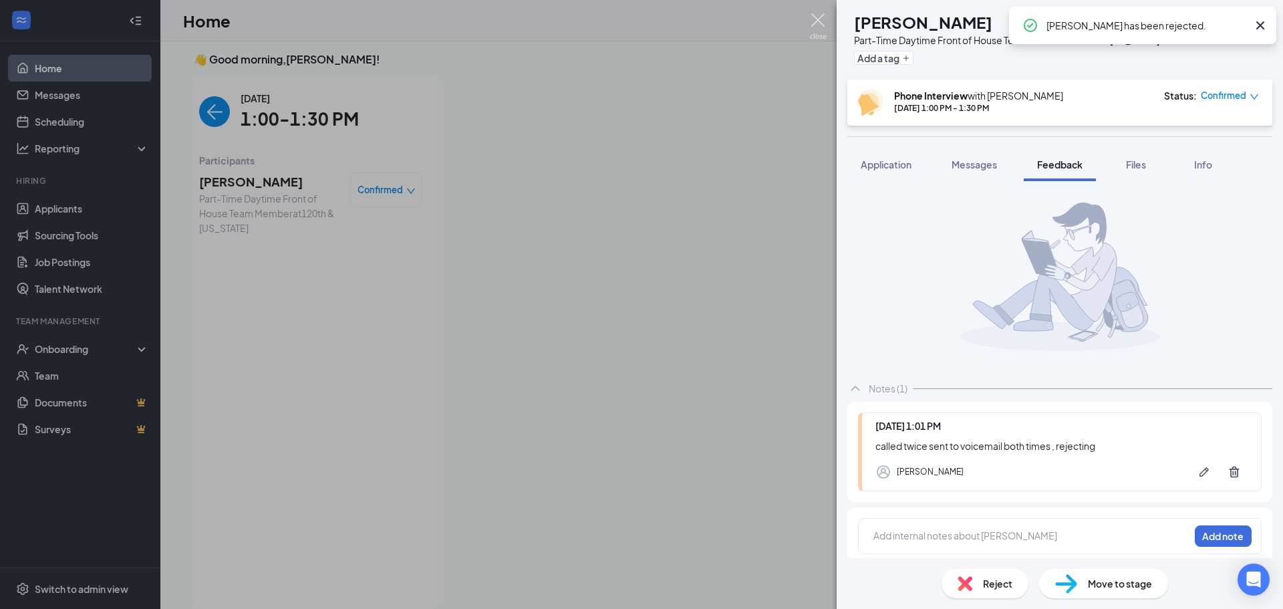
click at [822, 31] on img at bounding box center [818, 26] width 17 height 26
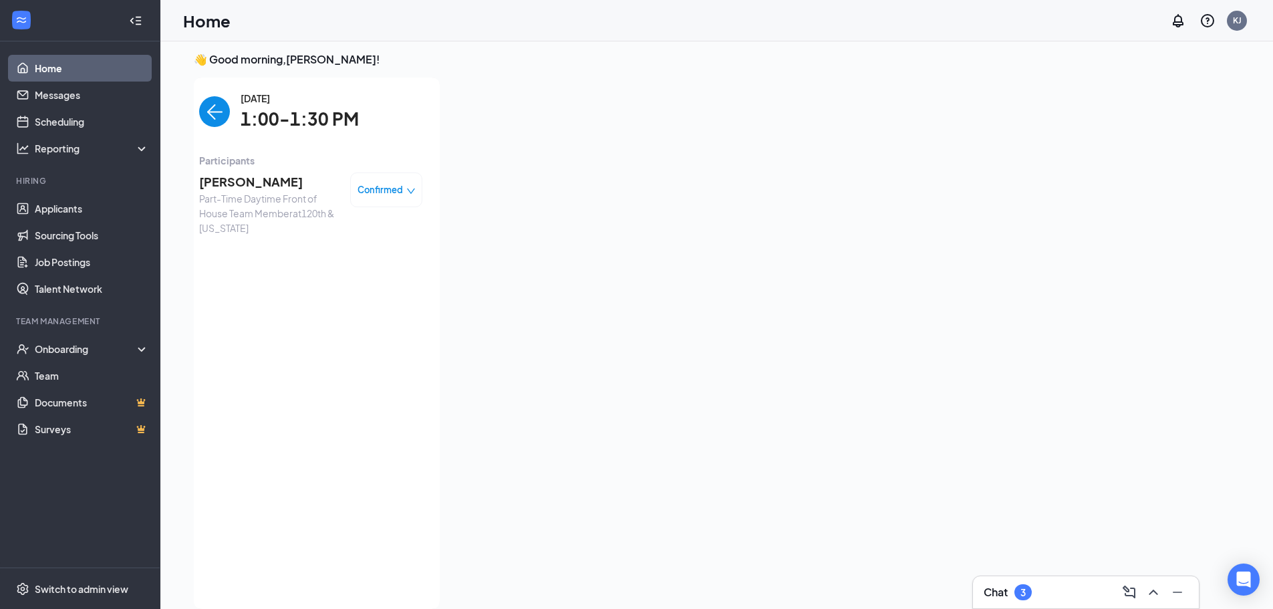
click at [204, 113] on img "back-button" at bounding box center [214, 111] width 31 height 31
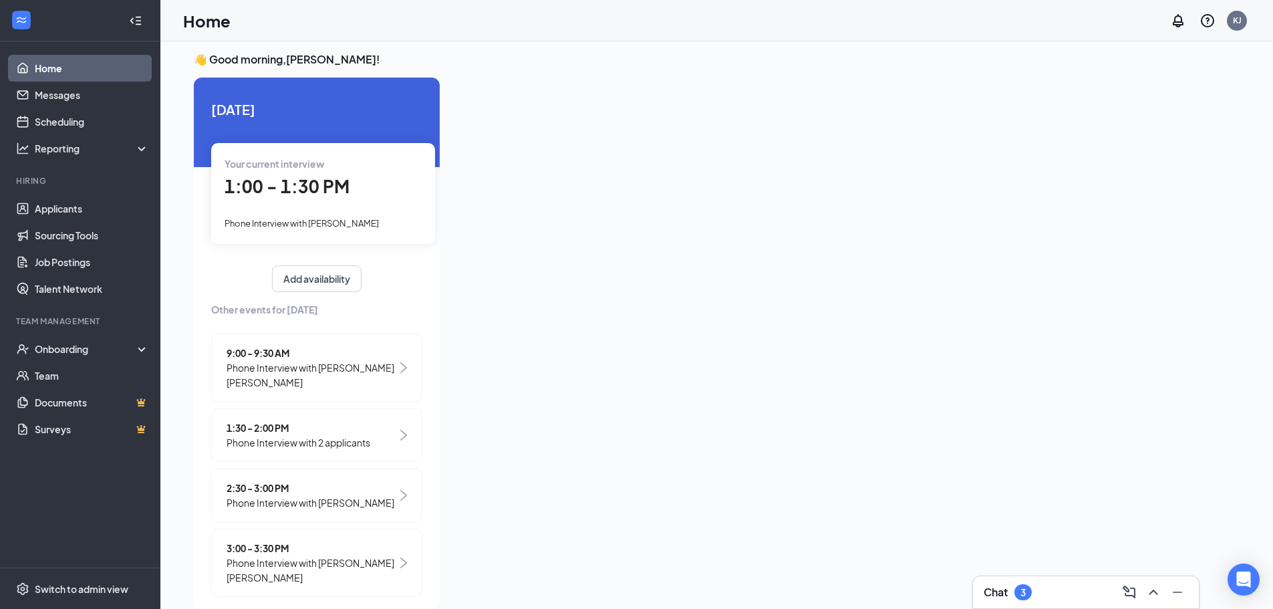
scroll to position [16, 0]
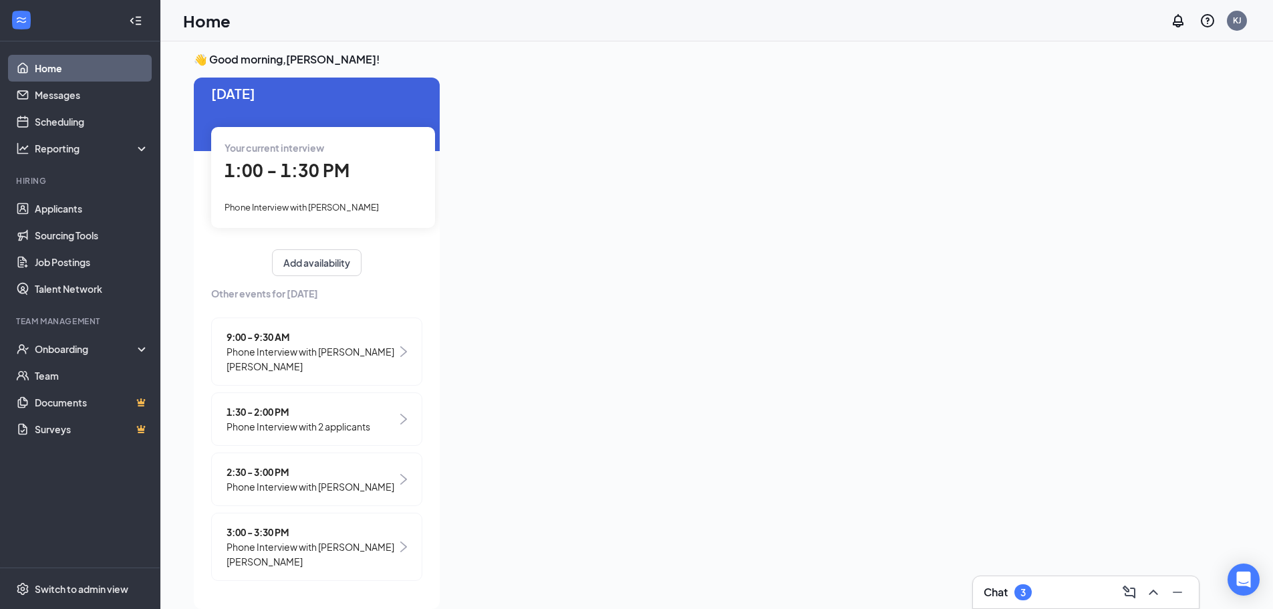
click at [347, 433] on span "Phone Interview with 2 applicants" at bounding box center [298, 426] width 144 height 15
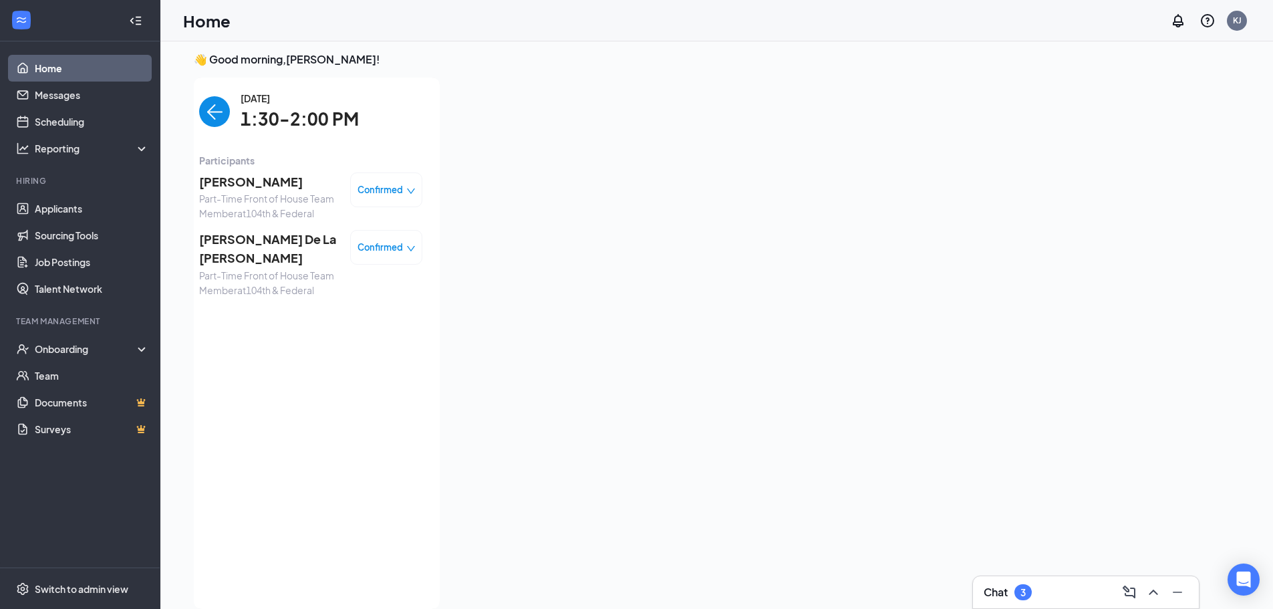
click at [235, 180] on span "[PERSON_NAME]" at bounding box center [269, 181] width 140 height 19
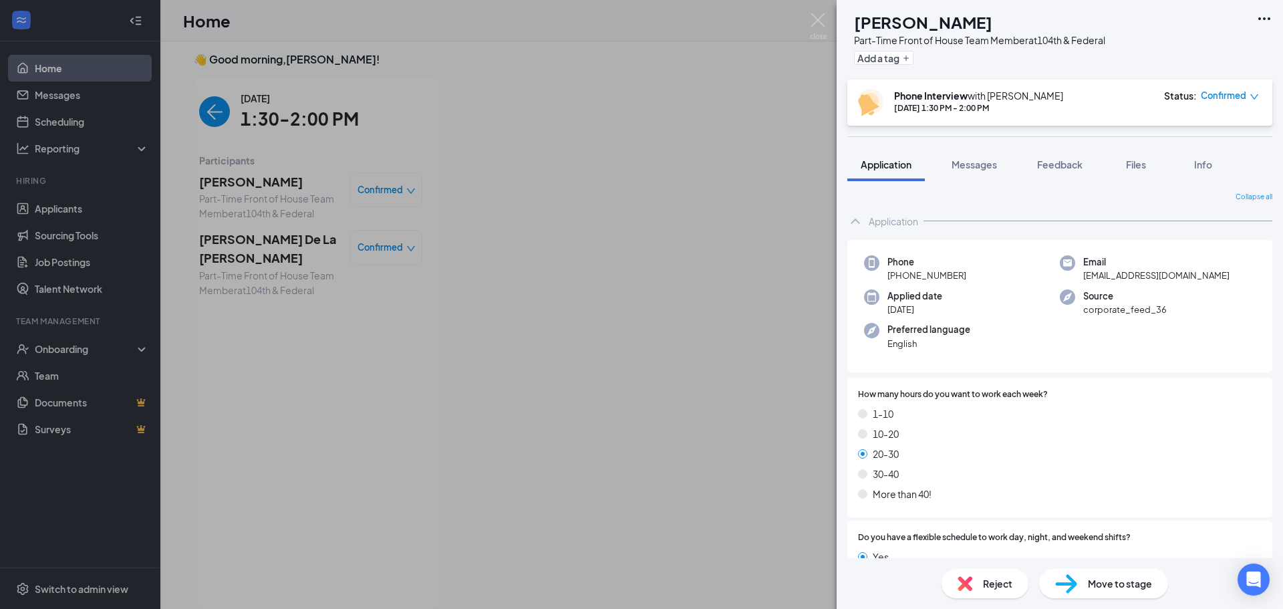
click at [929, 19] on h1 "[PERSON_NAME]" at bounding box center [923, 22] width 138 height 23
click at [83, 216] on div "HS [PERSON_NAME] Part-Time Front of House Team Member at 104th & Federal Add a …" at bounding box center [641, 304] width 1283 height 609
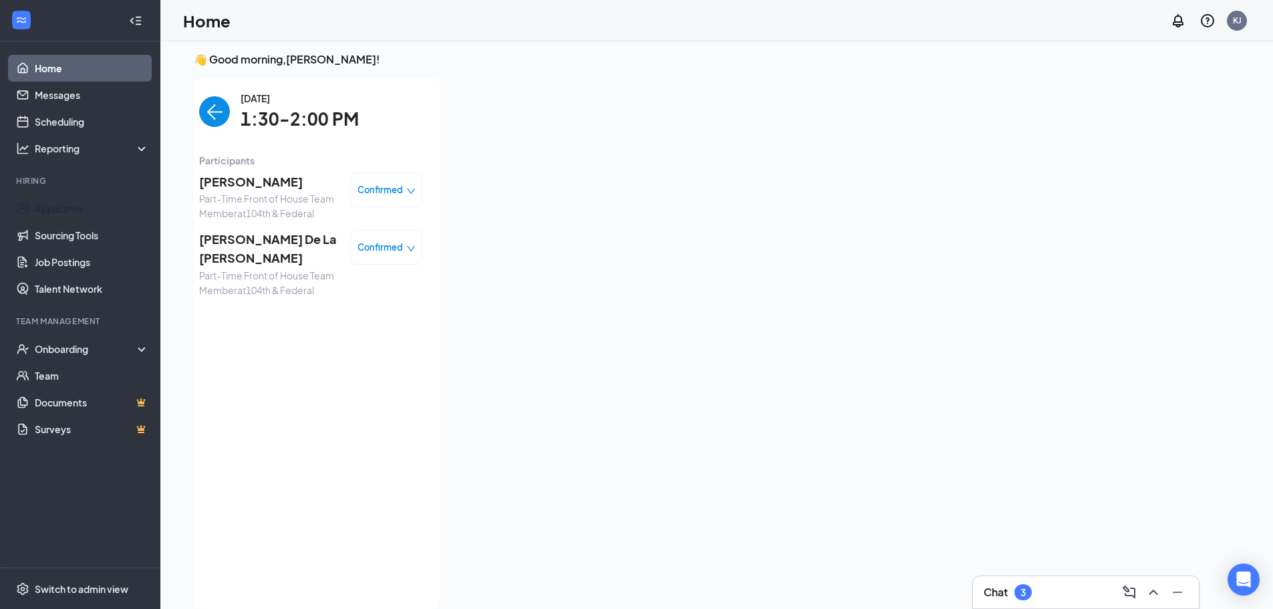
click at [83, 216] on link "Applicants" at bounding box center [92, 208] width 114 height 27
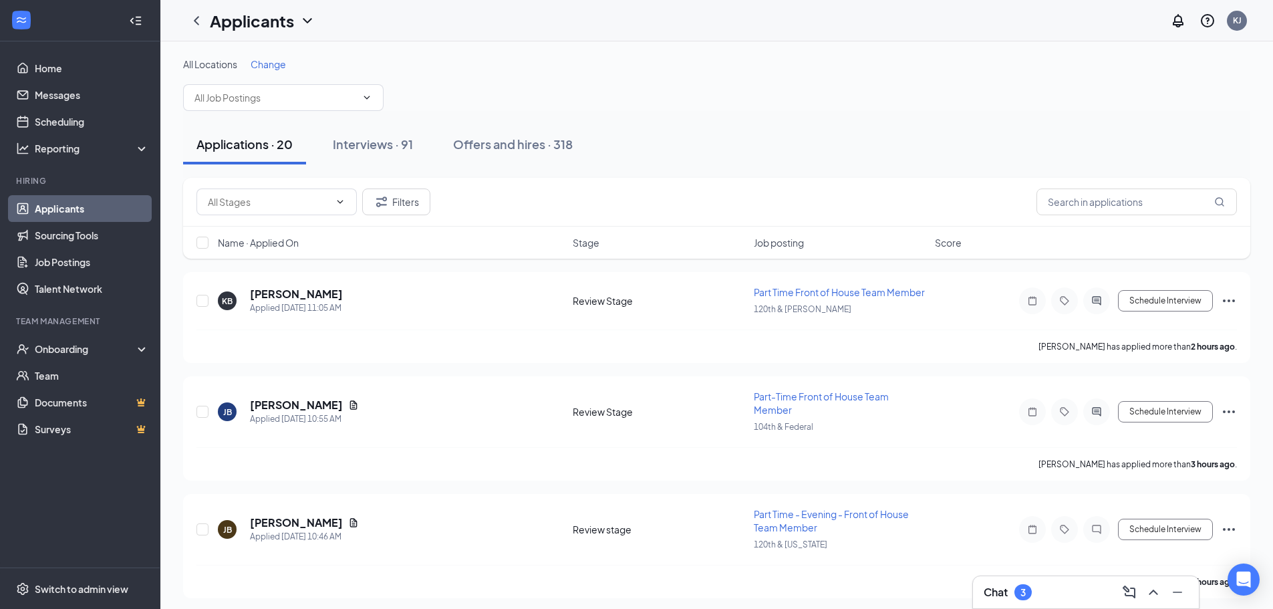
click at [246, 235] on div "Name · Applied On Stage Job posting Score" at bounding box center [716, 242] width 1067 height 32
click at [247, 240] on span "Name · Applied On" at bounding box center [258, 242] width 81 height 13
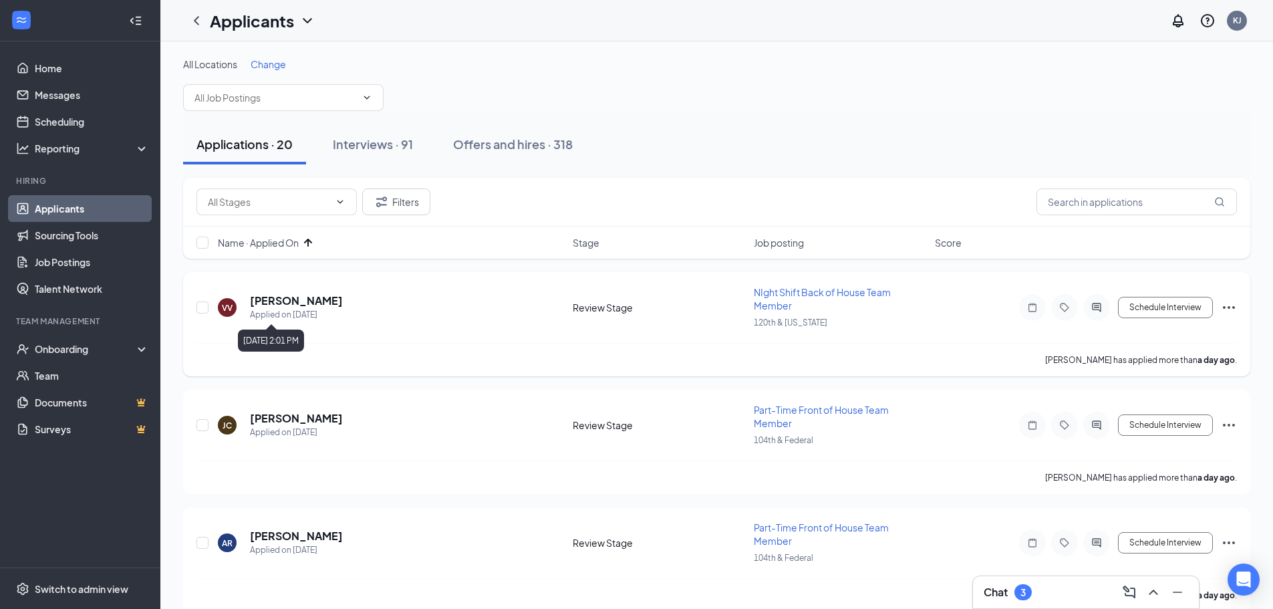
click at [313, 311] on div "Applied on [DATE]" at bounding box center [296, 314] width 93 height 13
click at [320, 297] on h5 "[PERSON_NAME]" at bounding box center [296, 300] width 93 height 15
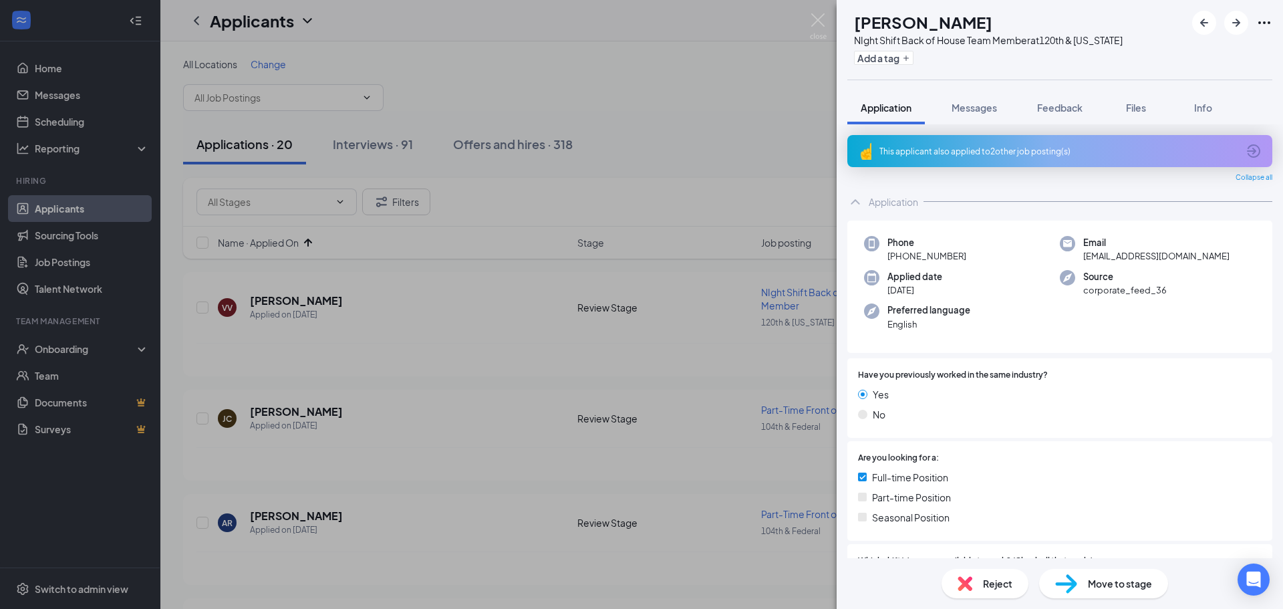
click at [955, 147] on div "This applicant also applied to 2 other job posting(s)" at bounding box center [1058, 151] width 358 height 11
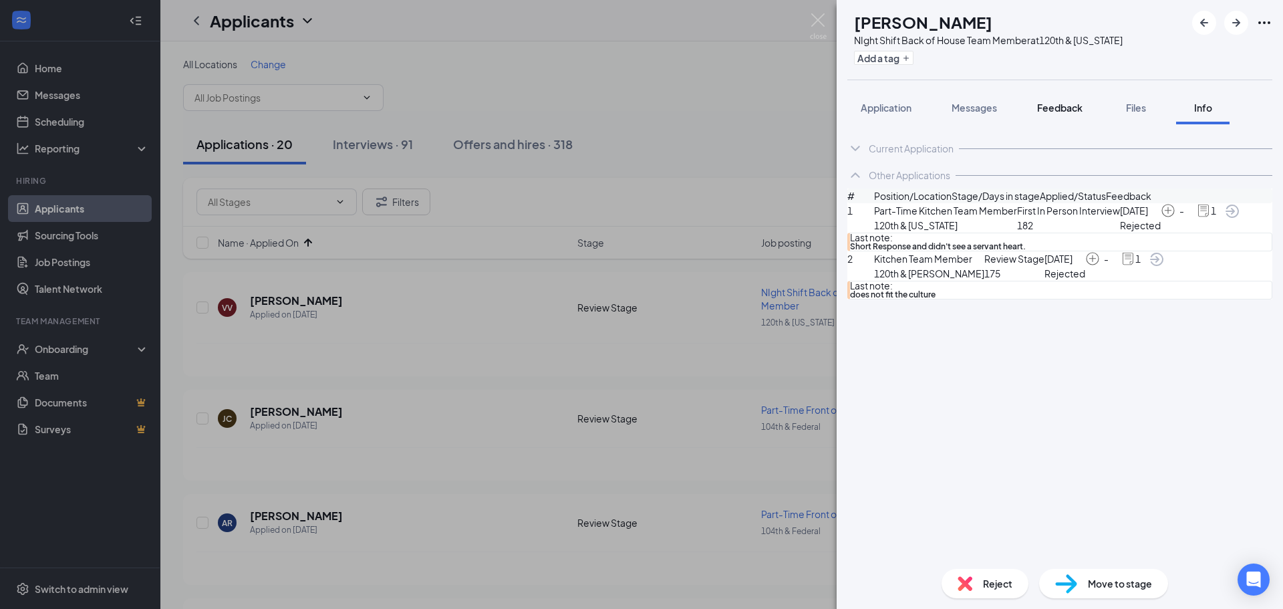
click at [1058, 105] on span "Feedback" at bounding box center [1059, 108] width 45 height 12
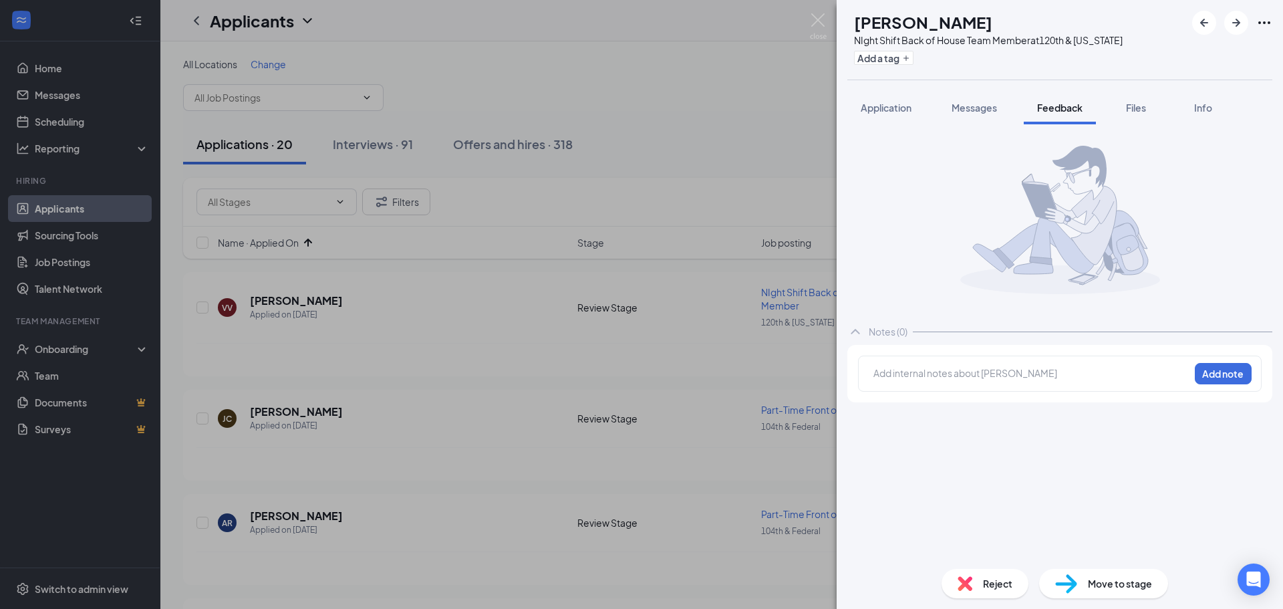
click at [910, 376] on div at bounding box center [1031, 373] width 315 height 14
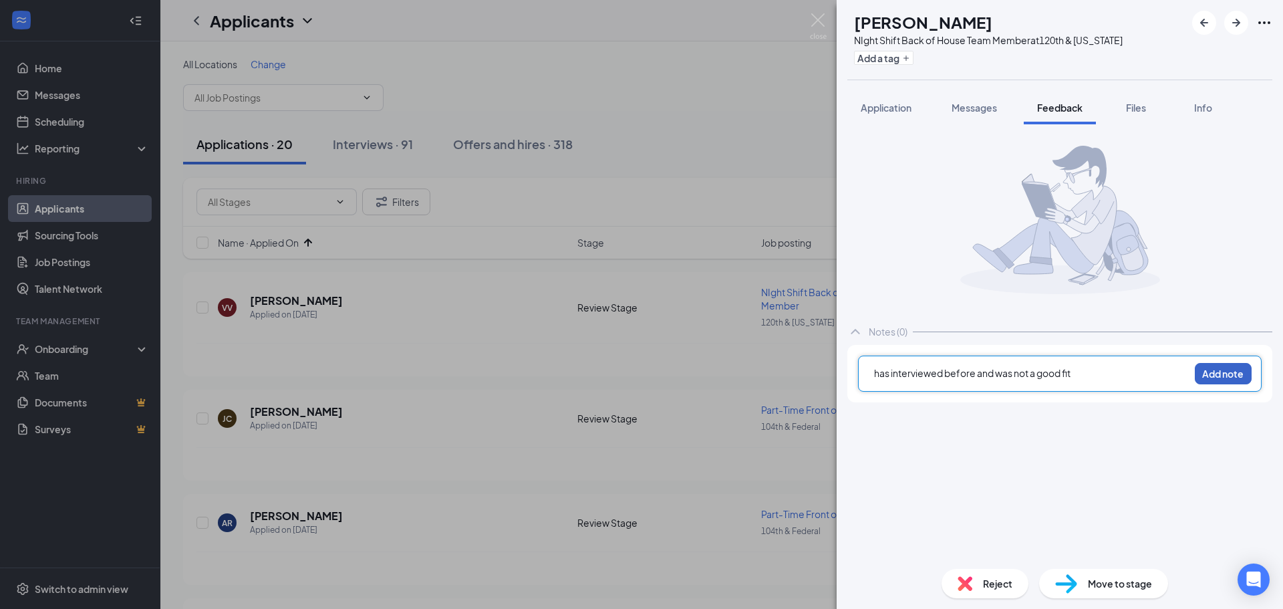
click at [1204, 372] on button "Add note" at bounding box center [1222, 373] width 57 height 21
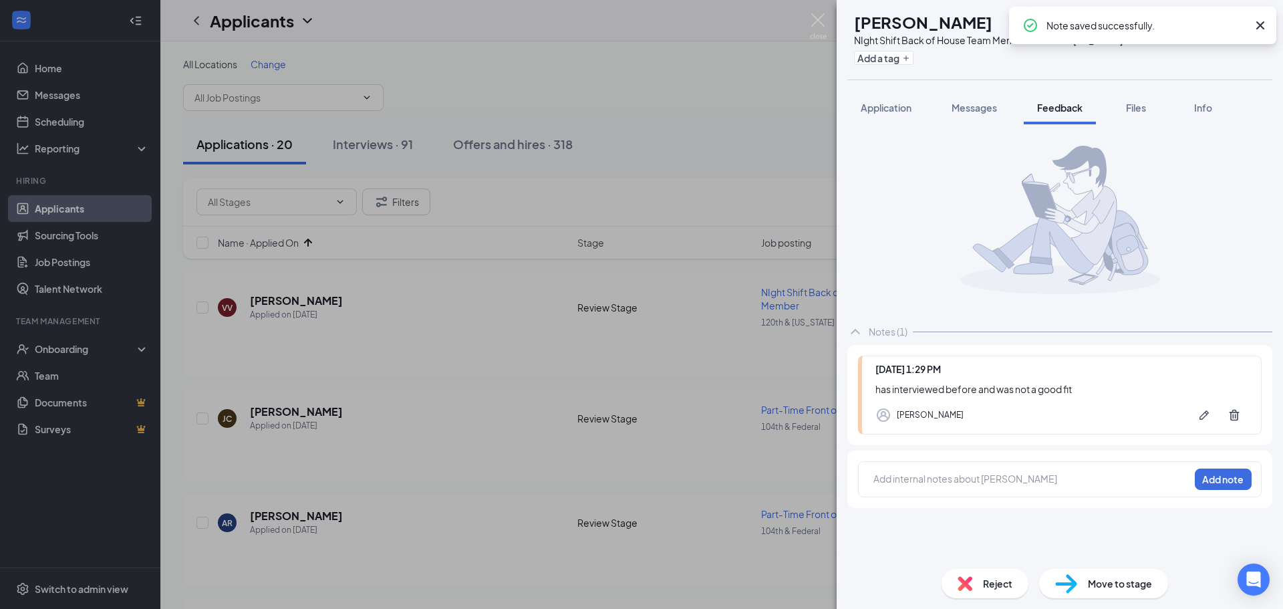
click at [1003, 579] on span "Reject" at bounding box center [997, 583] width 29 height 15
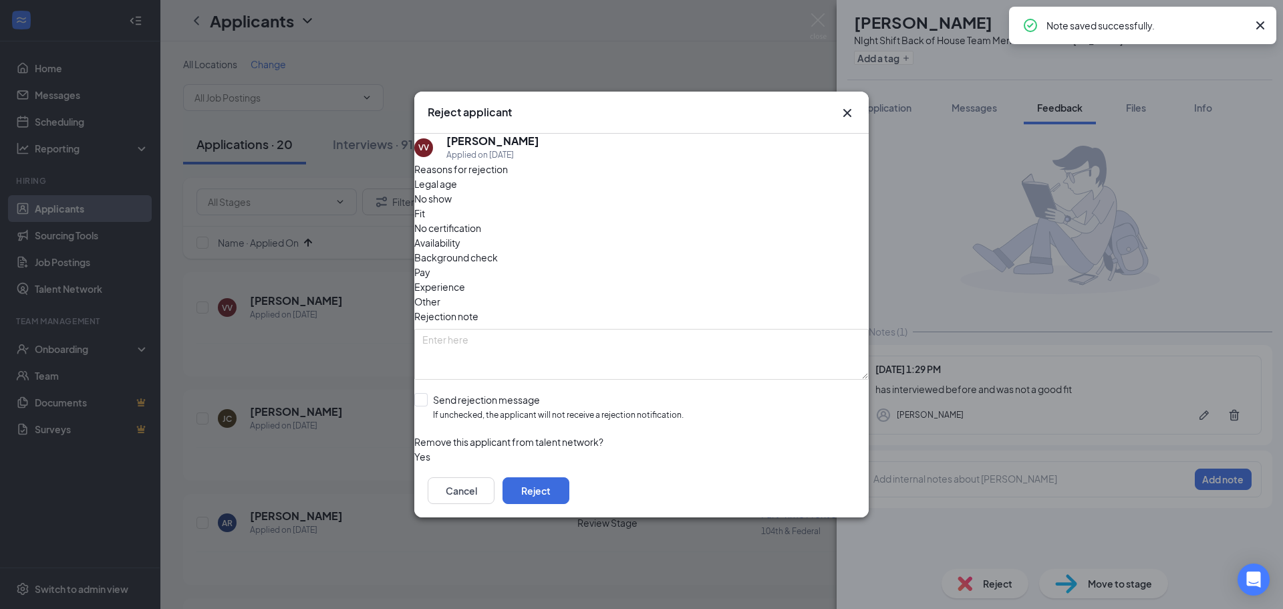
click at [425, 220] on span "Fit" at bounding box center [419, 213] width 11 height 15
click at [554, 359] on div "Reasons for rejection Legal age No show Fit No certification Availability Backg…" at bounding box center [641, 313] width 454 height 303
click at [560, 393] on input "Send rejection message If unchecked, the applicant will not receive a rejection…" at bounding box center [548, 407] width 269 height 29
checkbox input "true"
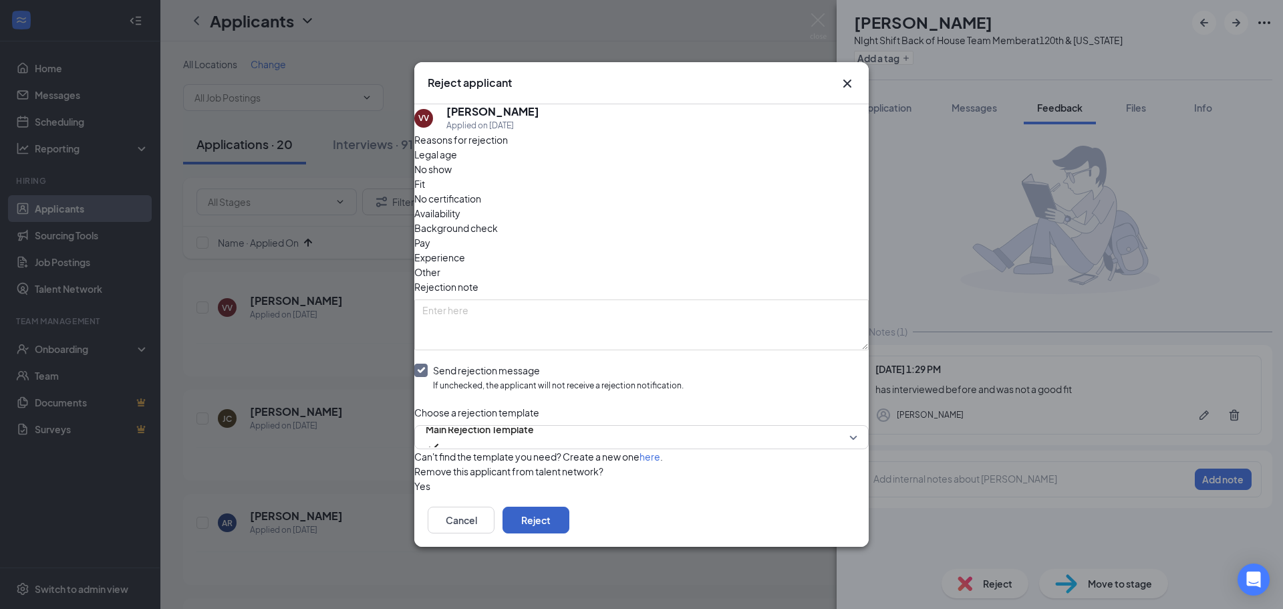
click at [569, 524] on button "Reject" at bounding box center [535, 519] width 67 height 27
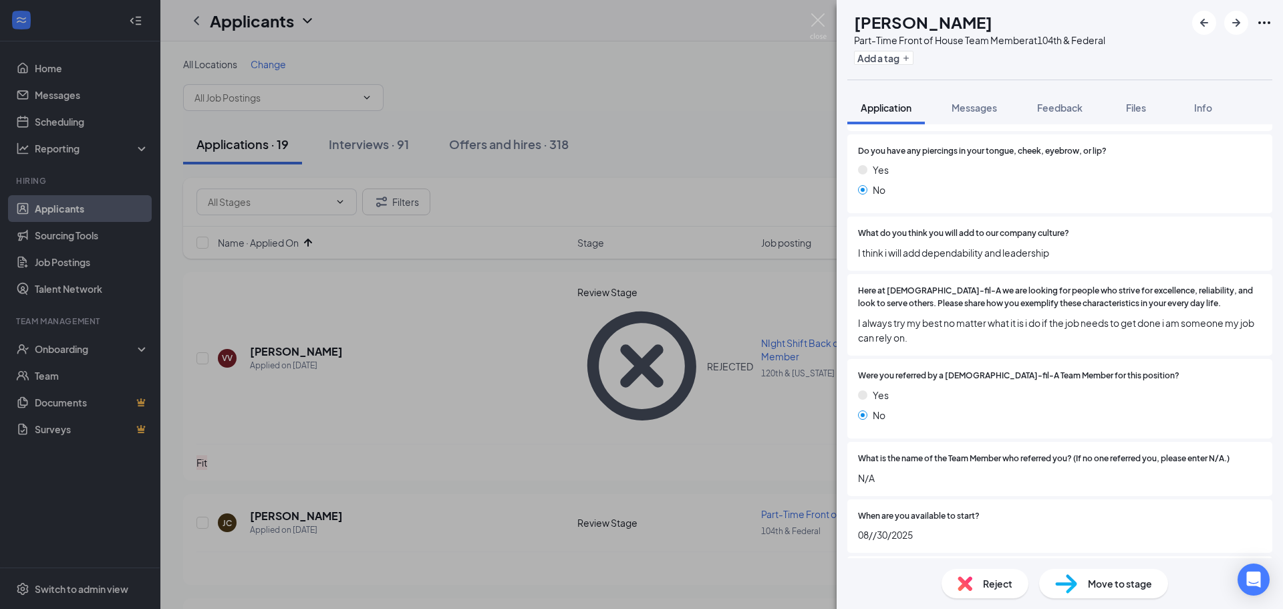
scroll to position [1580, 0]
click at [1123, 574] on div "Move to stage" at bounding box center [1103, 582] width 129 height 29
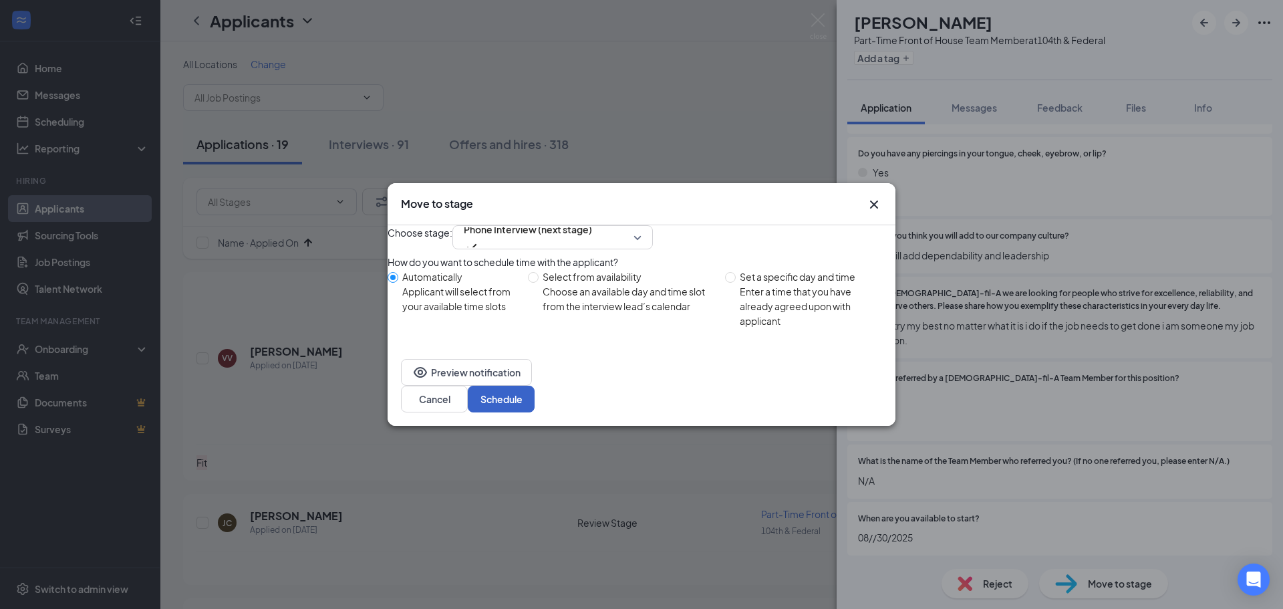
click at [534, 404] on button "Schedule" at bounding box center [501, 398] width 67 height 27
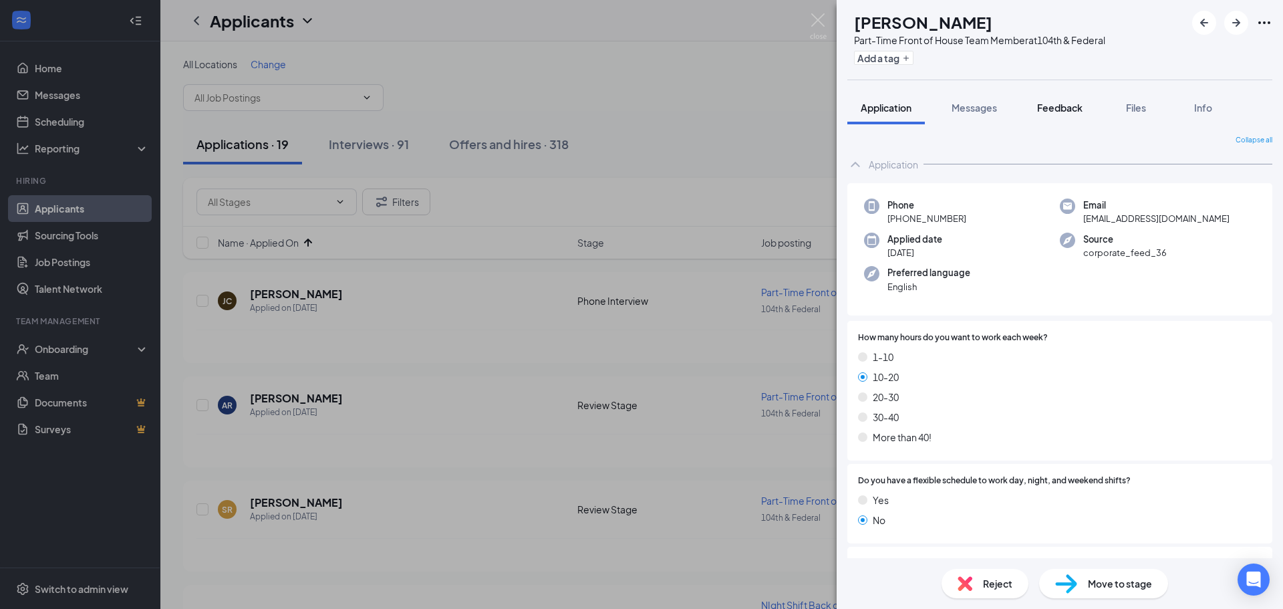
click at [1053, 98] on button "Feedback" at bounding box center [1059, 107] width 72 height 33
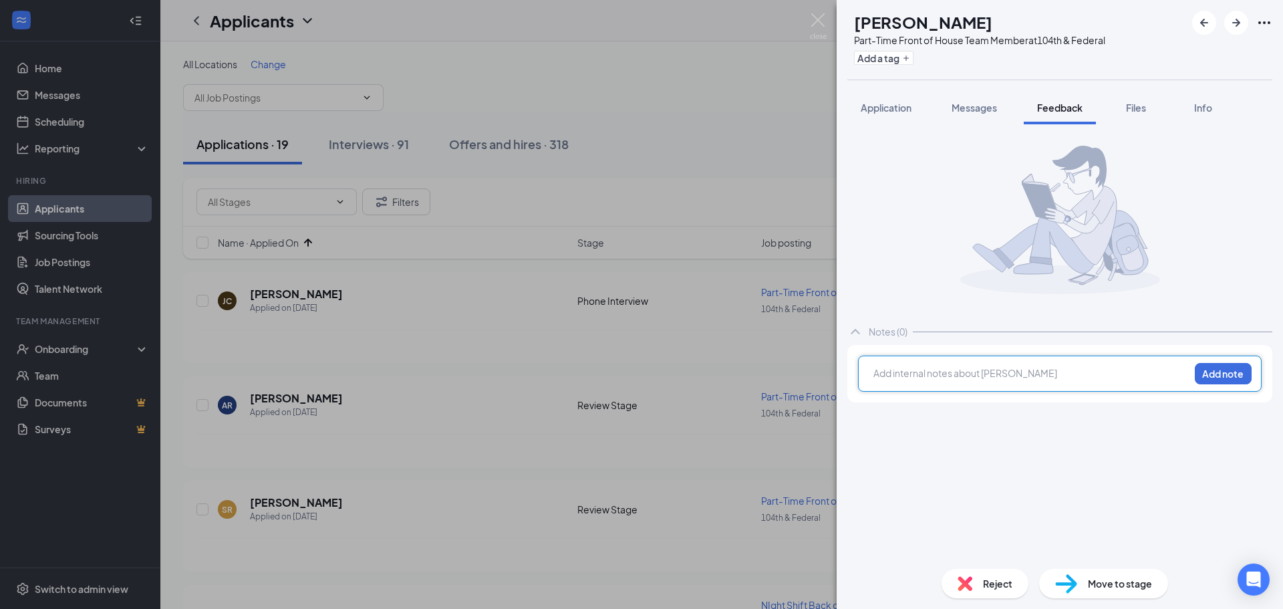
click at [983, 375] on div at bounding box center [1031, 373] width 315 height 14
click at [1224, 384] on div "[PERSON_NAME] getting previous operator feedback Add note" at bounding box center [1059, 373] width 403 height 36
click at [1221, 372] on button "Add note" at bounding box center [1222, 373] width 57 height 21
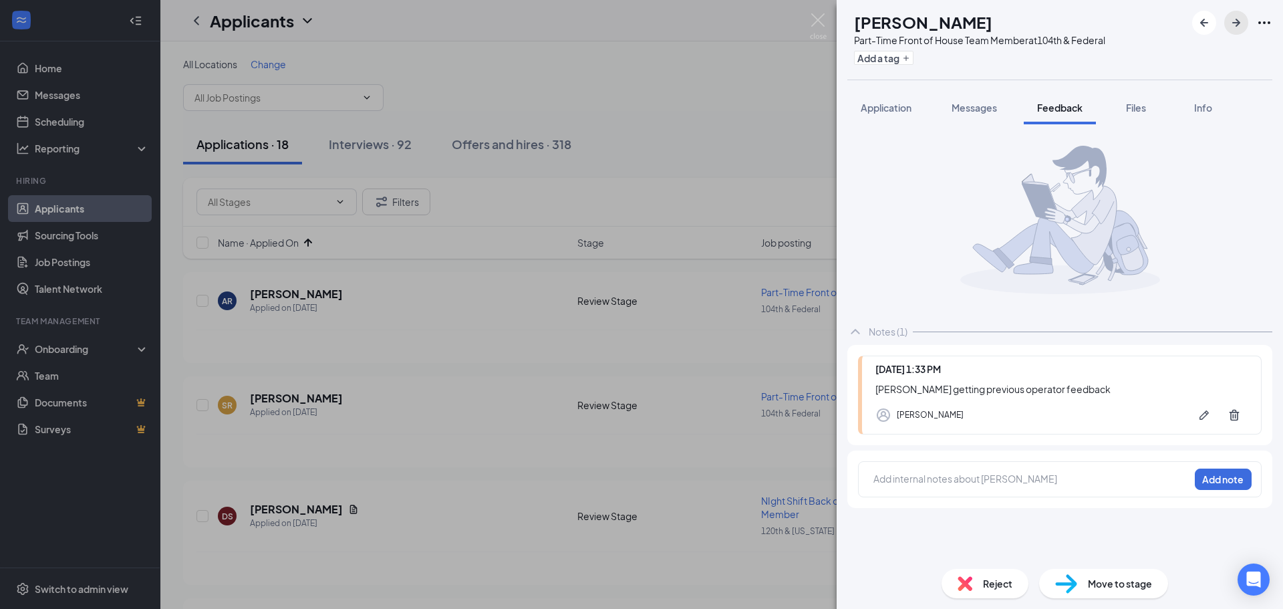
click at [1235, 22] on icon "ArrowRight" at bounding box center [1236, 23] width 8 height 8
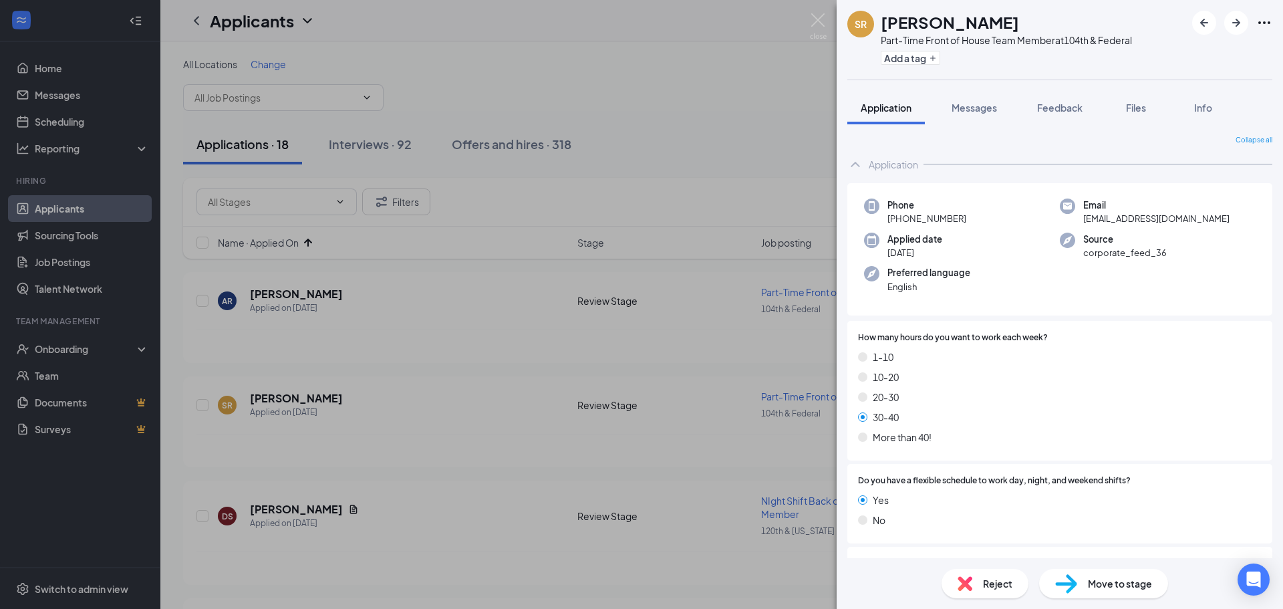
click at [51, 68] on div "SR [PERSON_NAME] Part-Time Front of House Team Member at 104th & Federal Add a …" at bounding box center [641, 304] width 1283 height 609
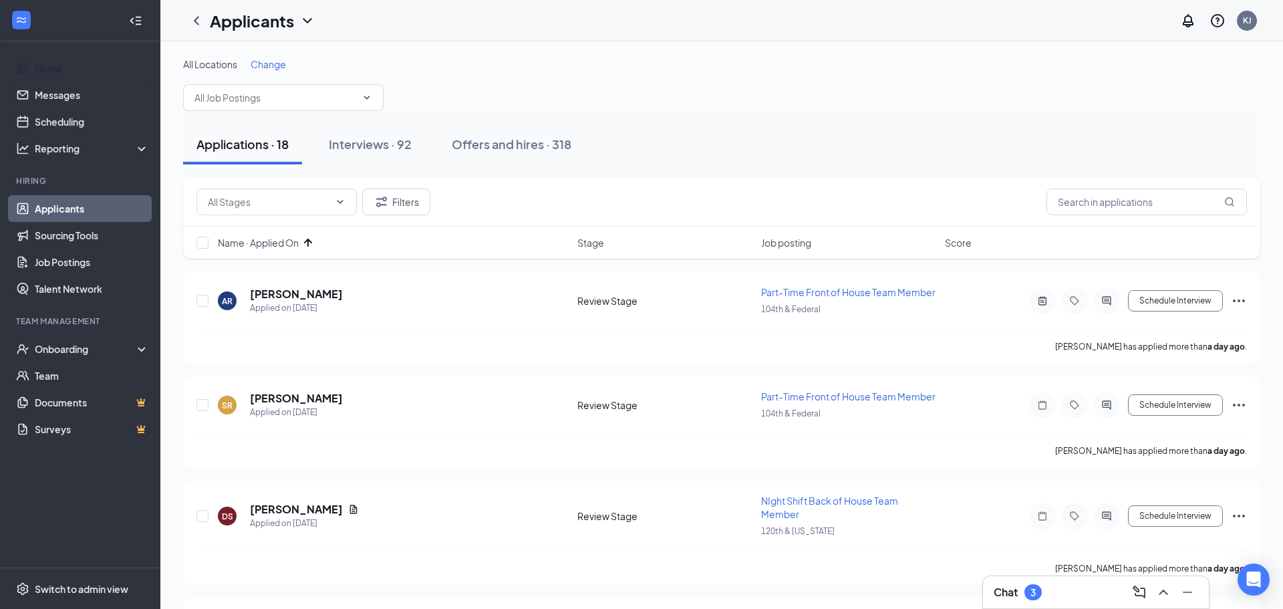
click at [51, 67] on link "Home" at bounding box center [92, 68] width 114 height 27
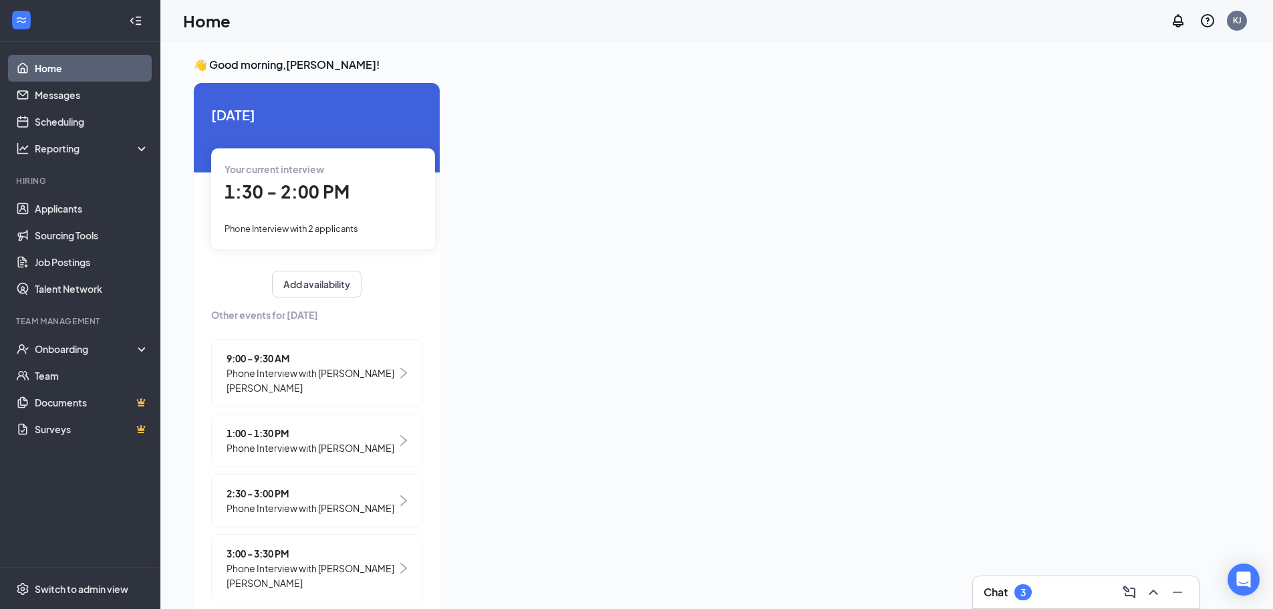
click at [337, 198] on span "1:30 - 2:00 PM" at bounding box center [286, 191] width 125 height 22
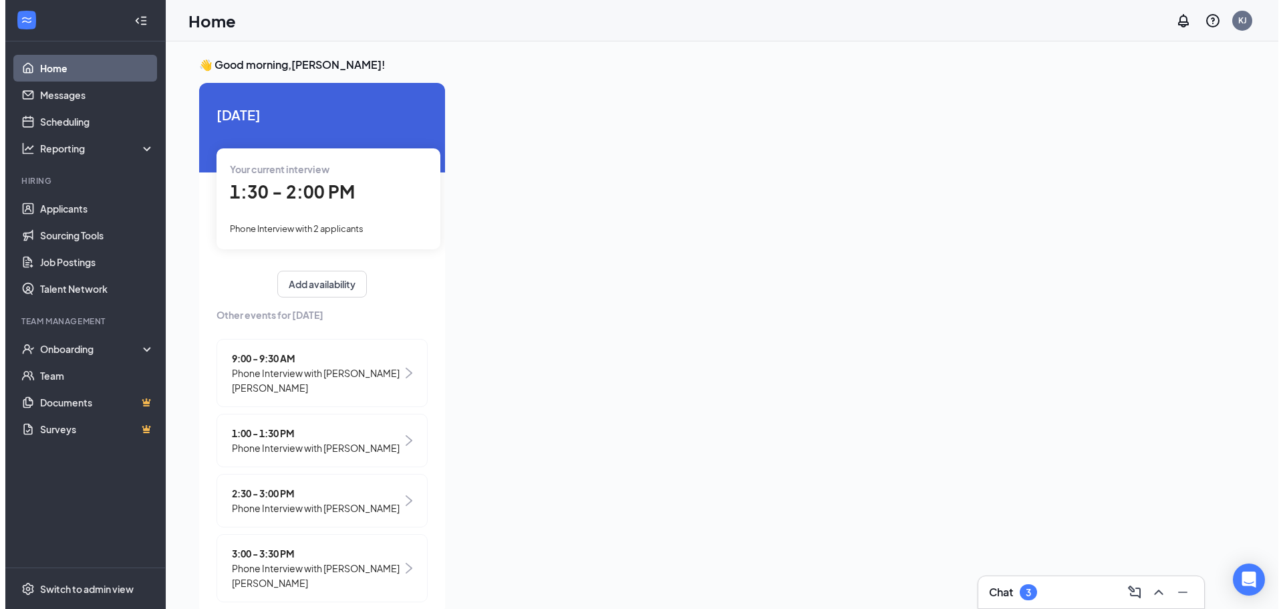
scroll to position [5, 0]
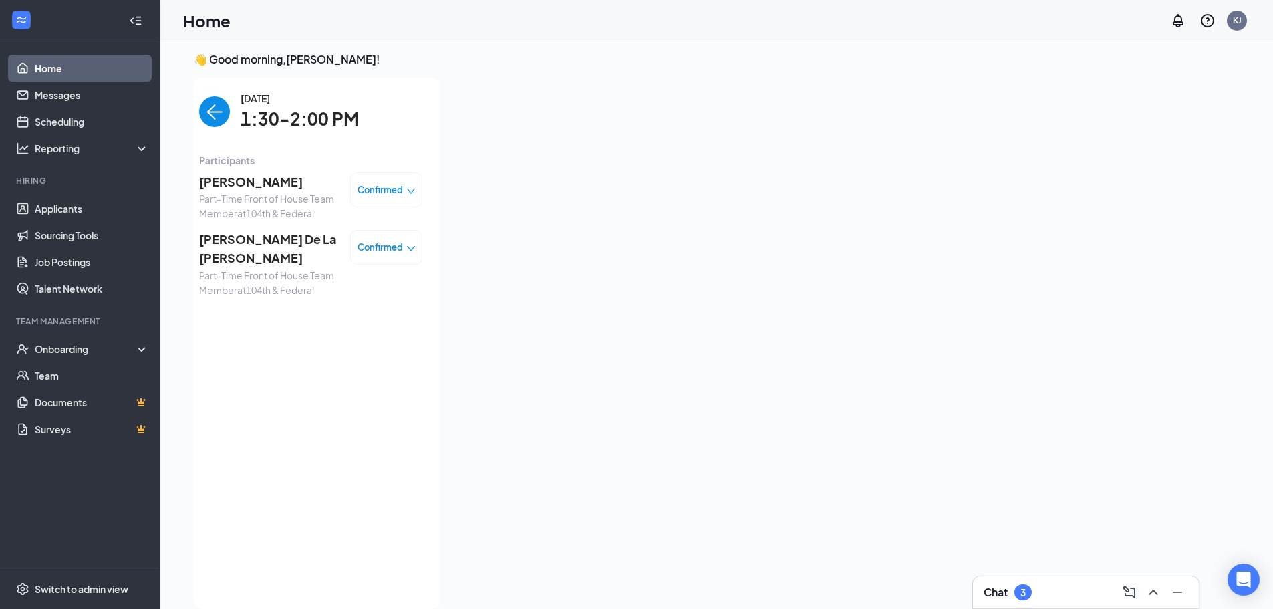
click at [235, 181] on span "[PERSON_NAME]" at bounding box center [269, 181] width 140 height 19
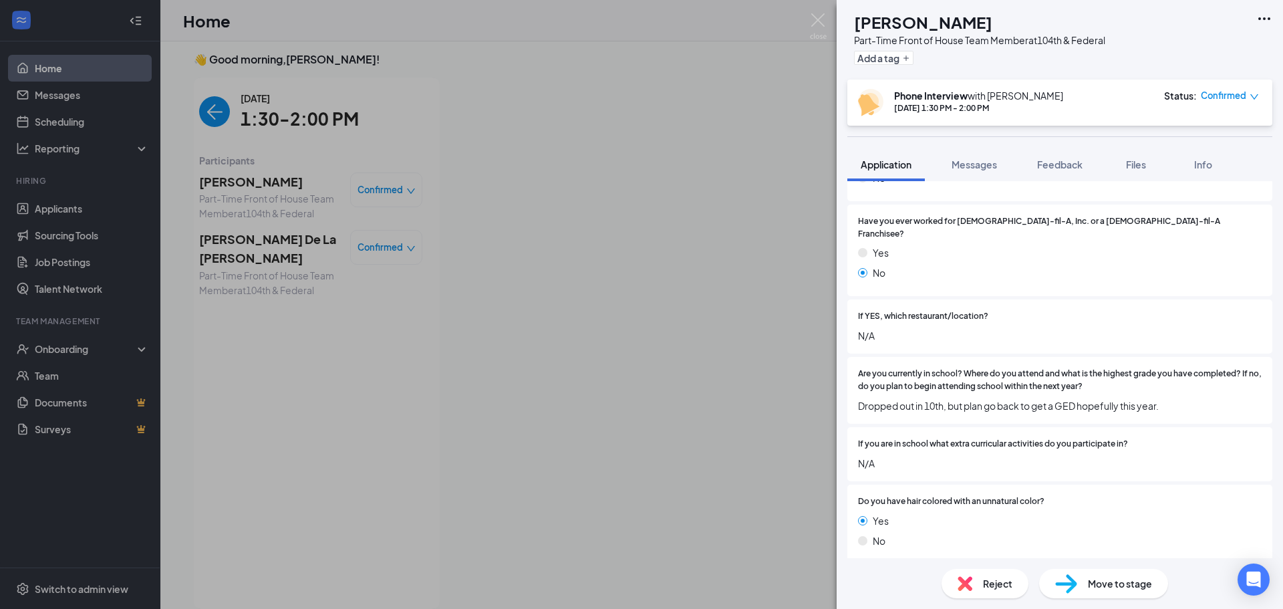
scroll to position [1136, 0]
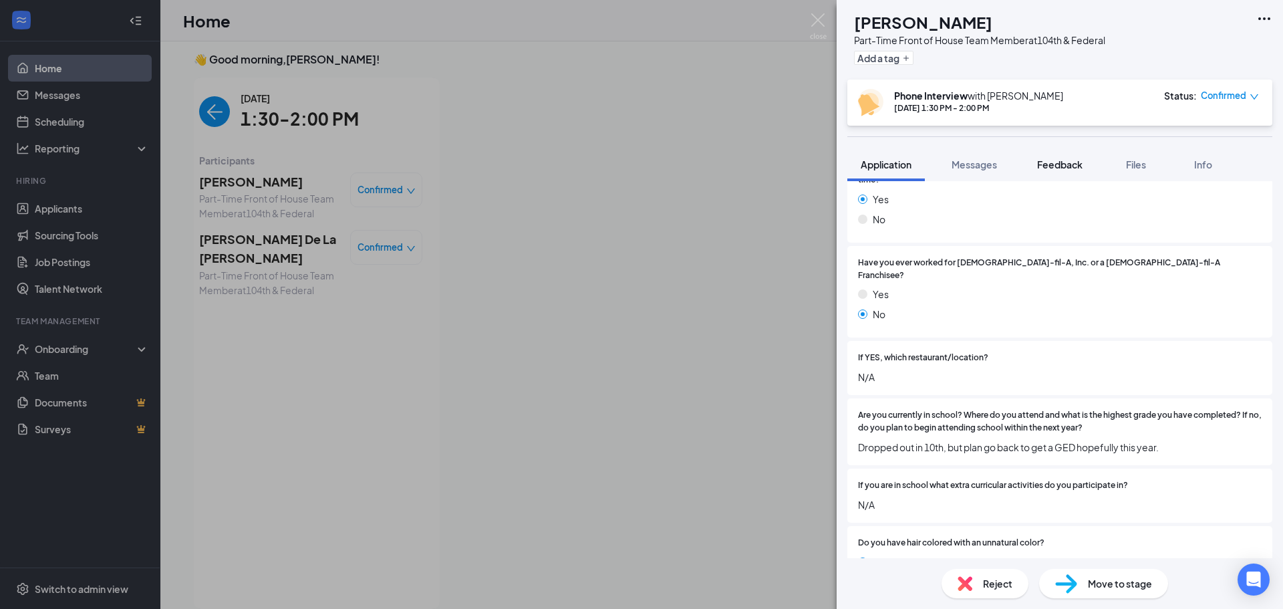
click at [1061, 160] on span "Feedback" at bounding box center [1059, 164] width 45 height 12
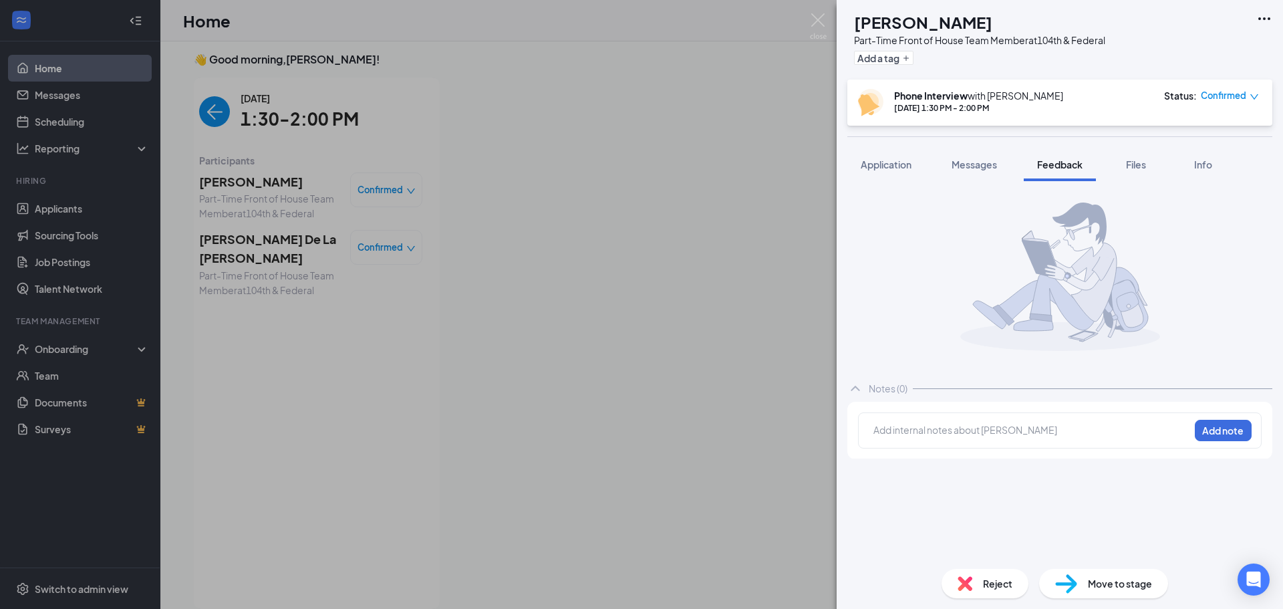
click at [1022, 424] on div at bounding box center [1031, 430] width 315 height 14
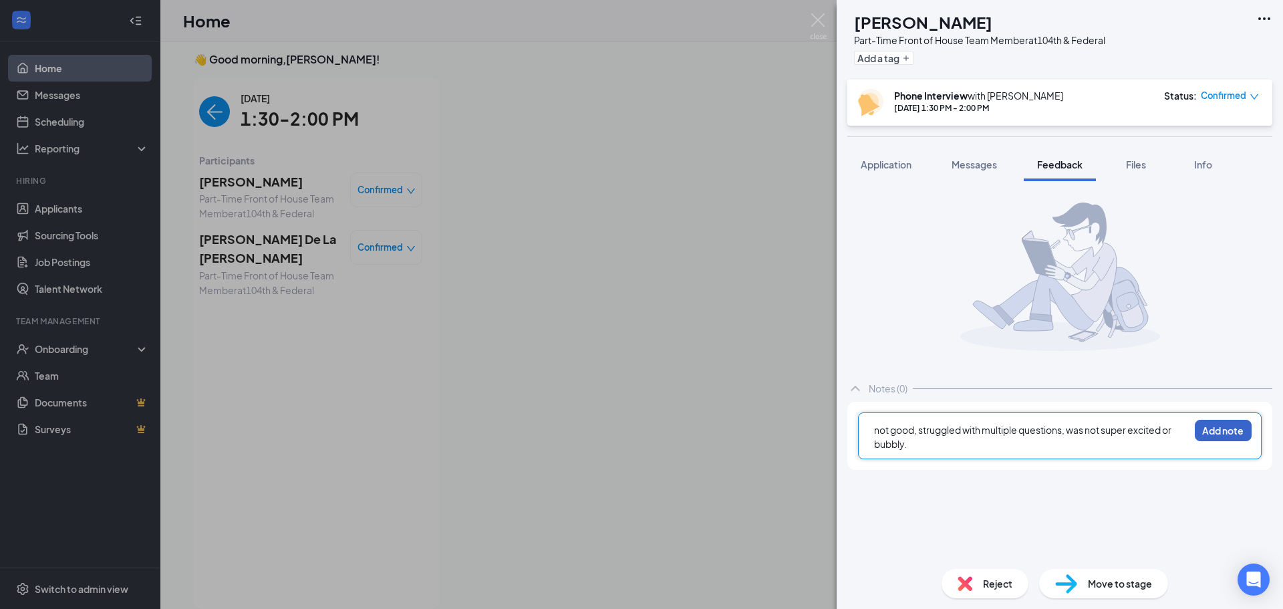
click at [1222, 436] on button "Add note" at bounding box center [1222, 430] width 57 height 21
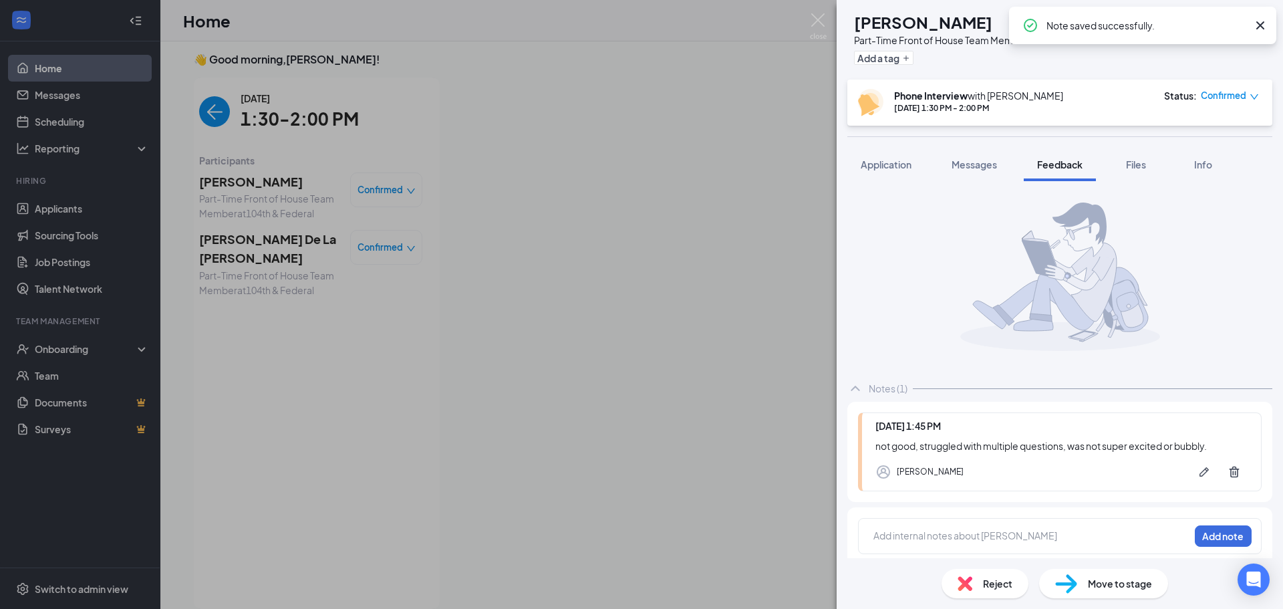
click at [817, 13] on div "HS [PERSON_NAME] Part-Time Front of House Team Member at 104th & Federal Add a …" at bounding box center [641, 304] width 1283 height 609
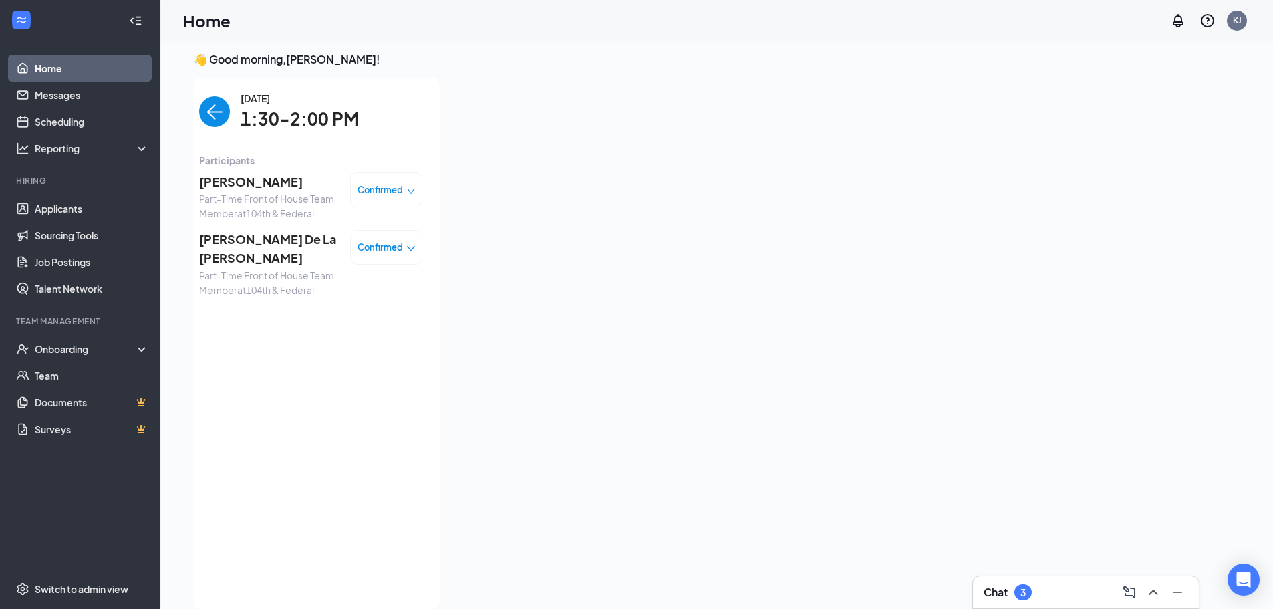
click at [231, 238] on span "[PERSON_NAME] De La [PERSON_NAME]" at bounding box center [269, 249] width 140 height 38
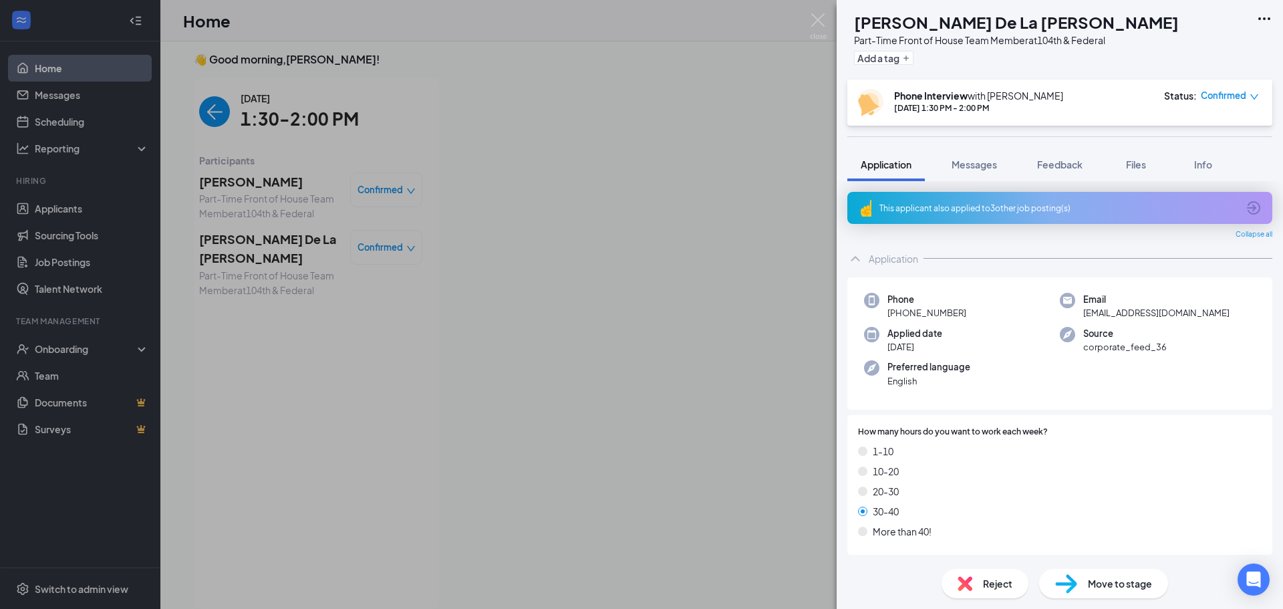
click at [936, 15] on h1 "[PERSON_NAME] De La [PERSON_NAME]" at bounding box center [1016, 22] width 325 height 23
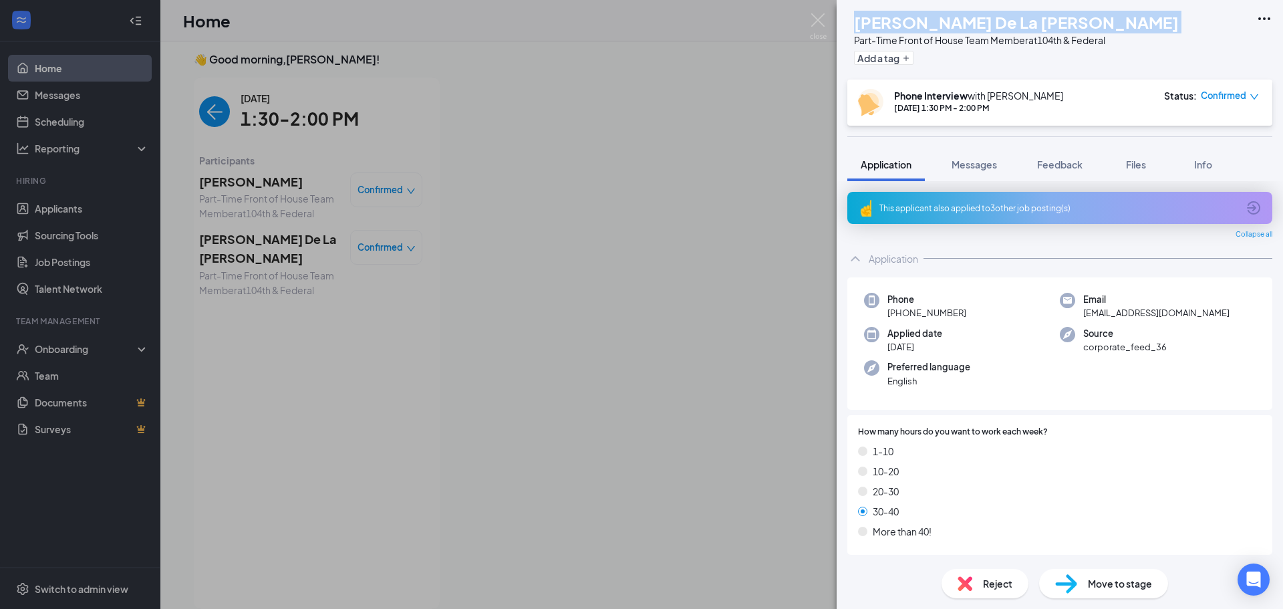
click at [936, 15] on h1 "[PERSON_NAME] De La [PERSON_NAME]" at bounding box center [1016, 22] width 325 height 23
copy h1 "[PERSON_NAME] De La [PERSON_NAME]"
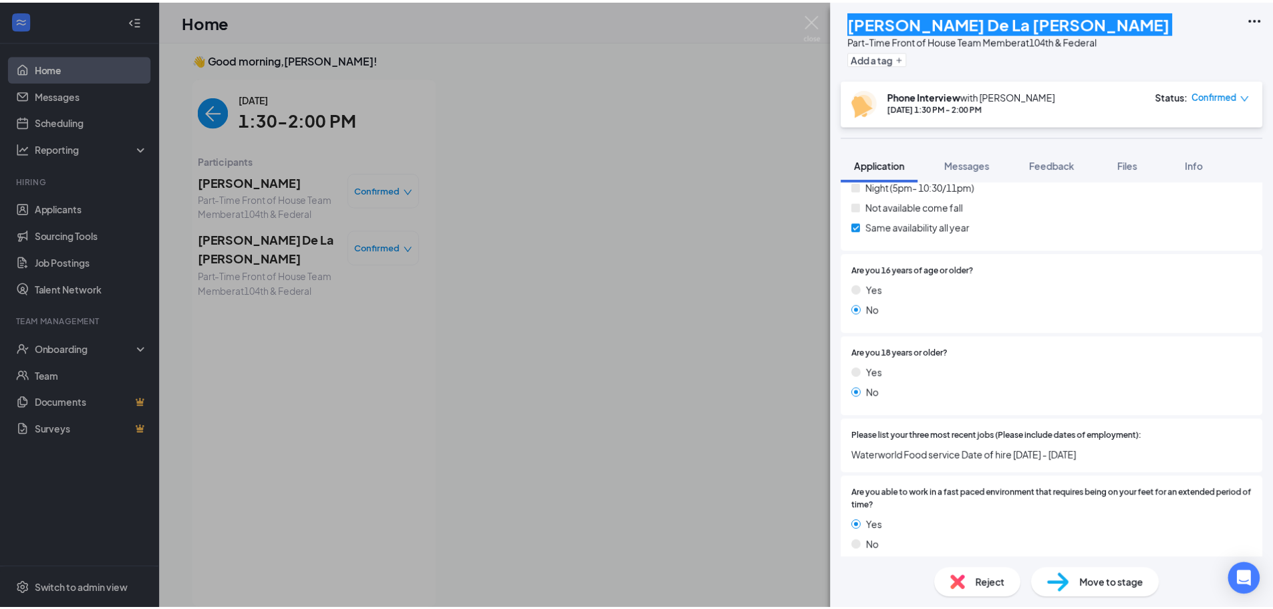
scroll to position [868, 0]
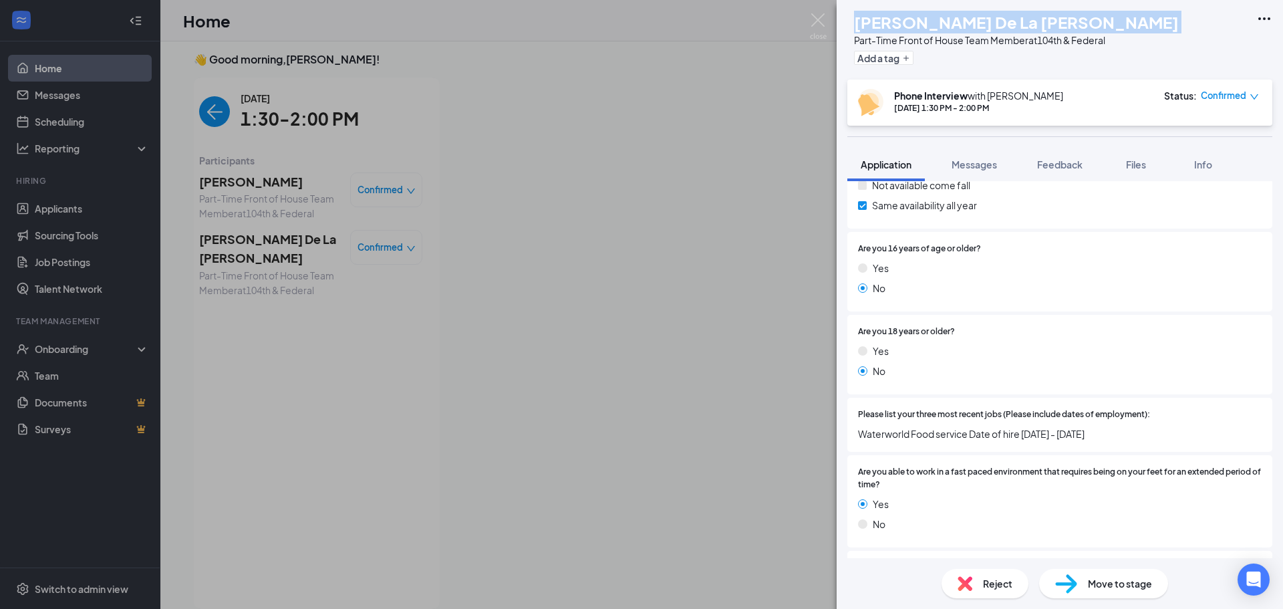
click at [1132, 583] on span "Move to stage" at bounding box center [1120, 583] width 64 height 15
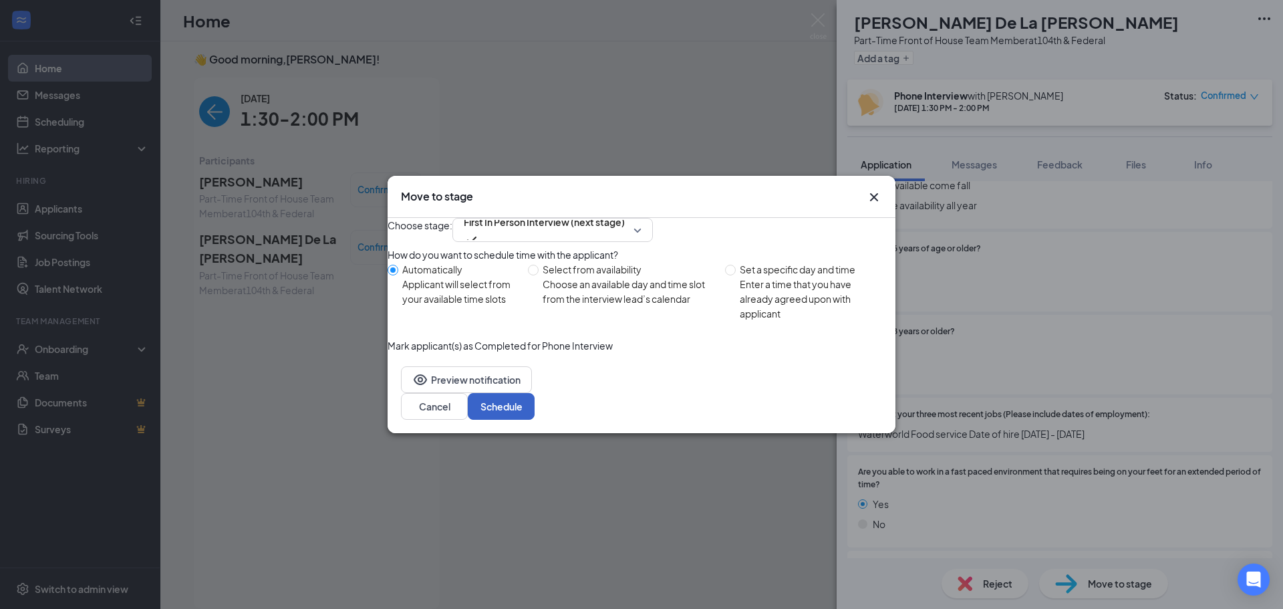
click at [534, 420] on button "Schedule" at bounding box center [501, 406] width 67 height 27
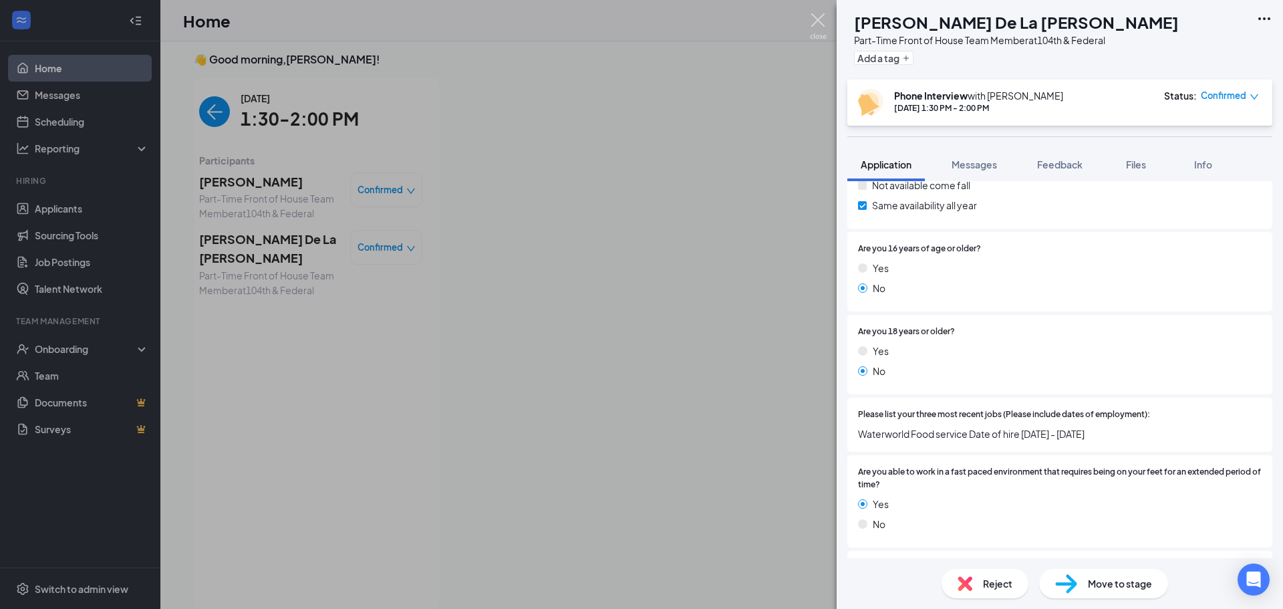
click at [817, 23] on img at bounding box center [818, 26] width 17 height 26
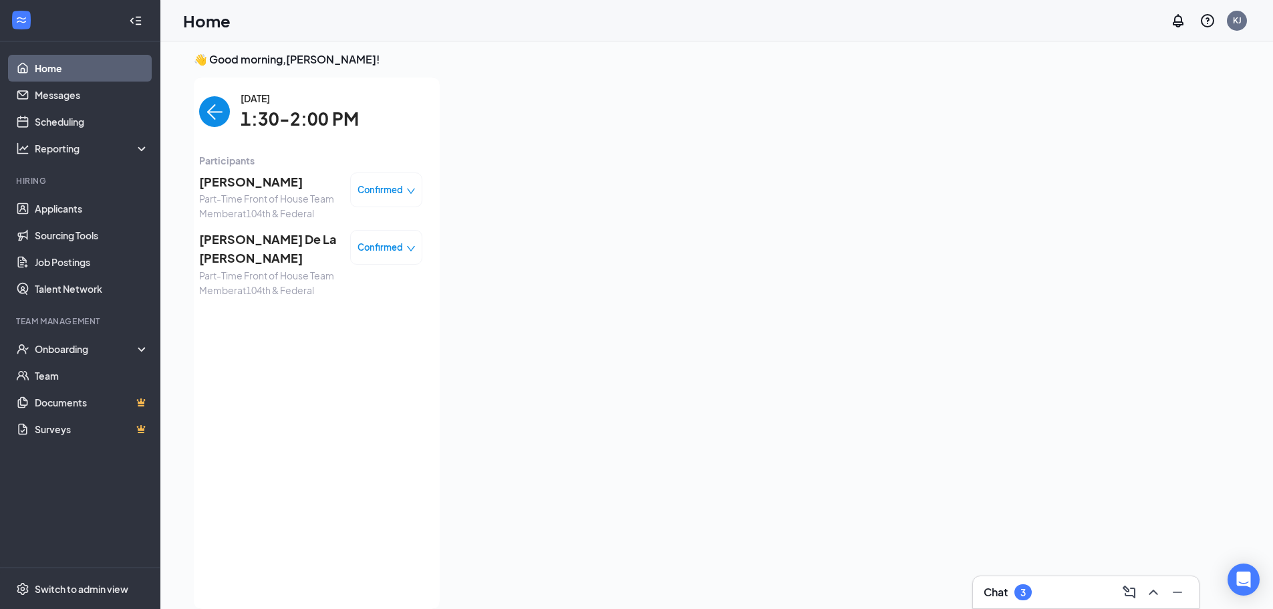
click at [206, 111] on img "back-button" at bounding box center [214, 111] width 31 height 31
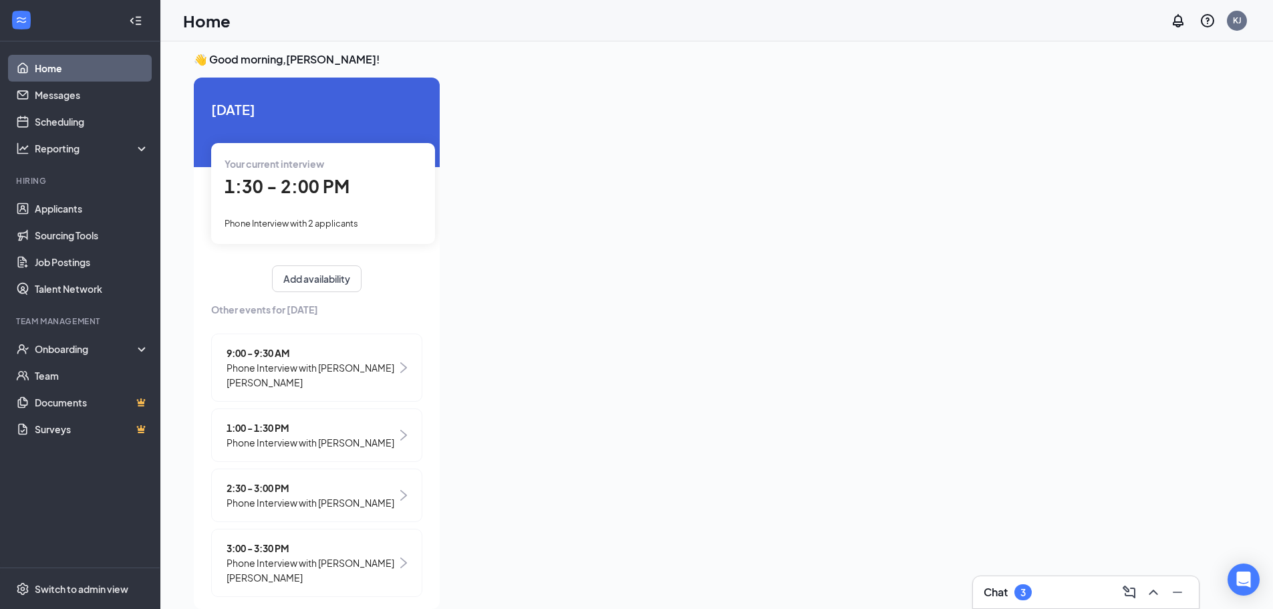
scroll to position [16, 0]
